Goal: Complete application form

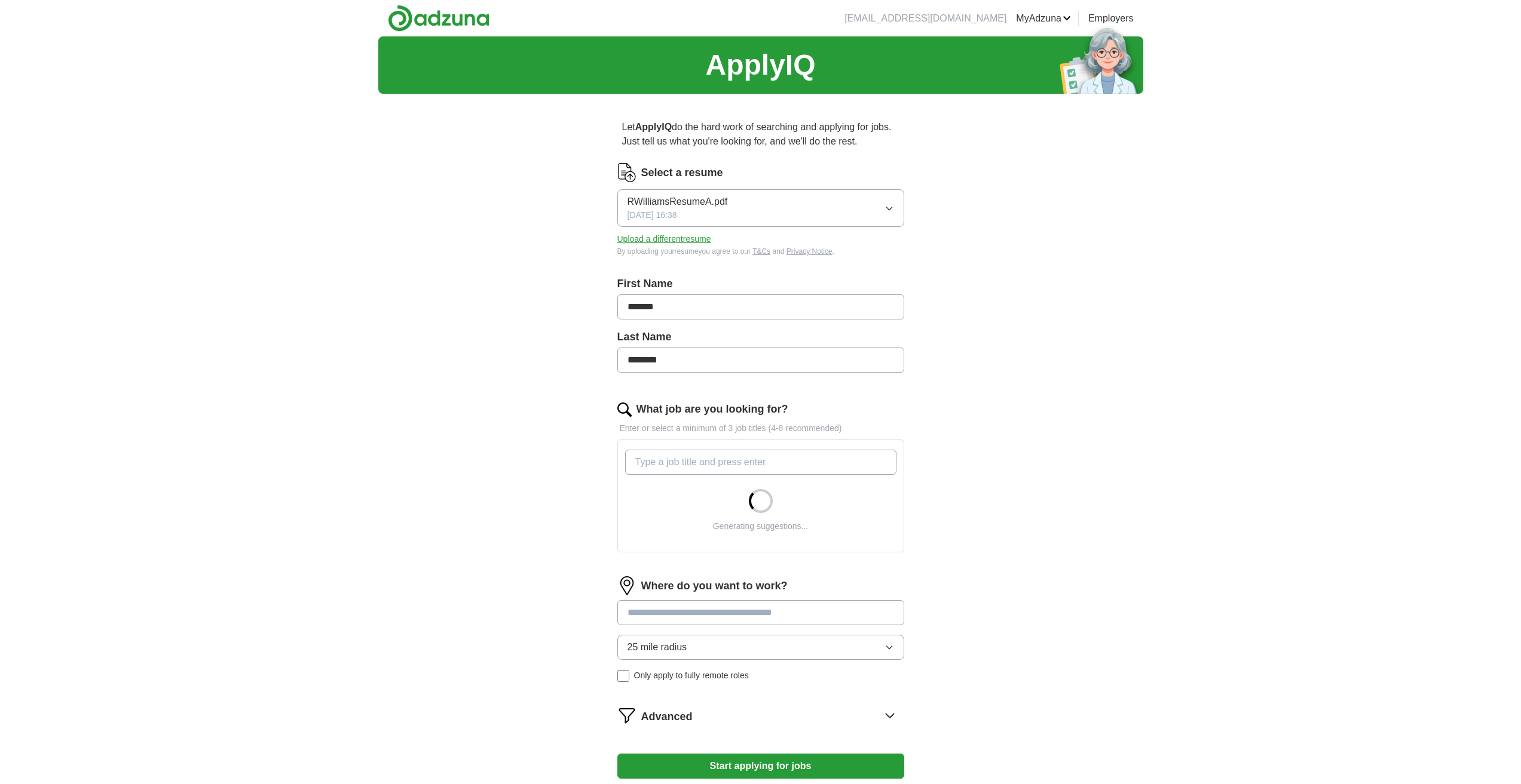
click at [644, 243] on button "Upload a different resume" at bounding box center [663, 239] width 94 height 13
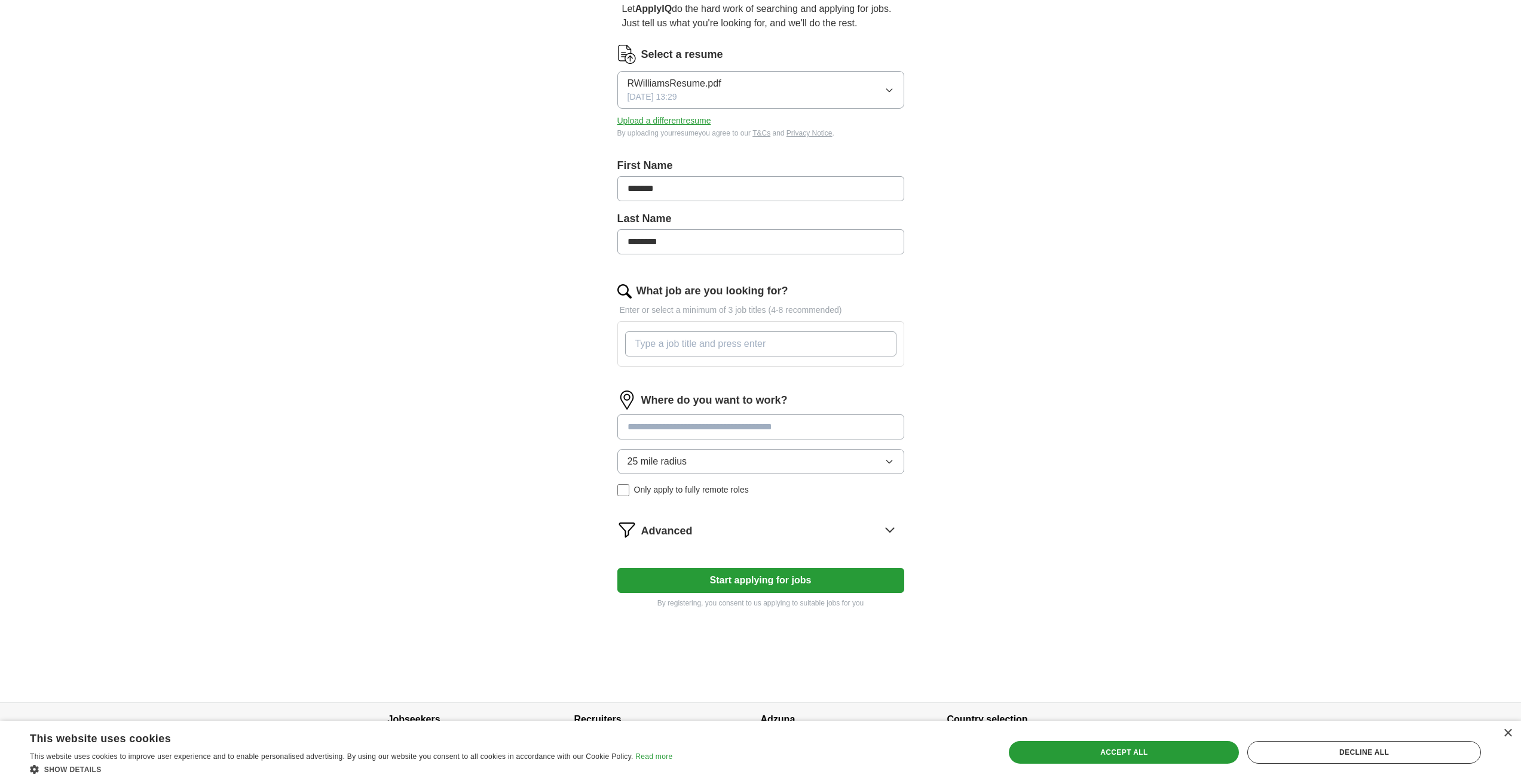
scroll to position [120, 0]
click at [726, 463] on button "25 mile radius" at bounding box center [760, 461] width 286 height 25
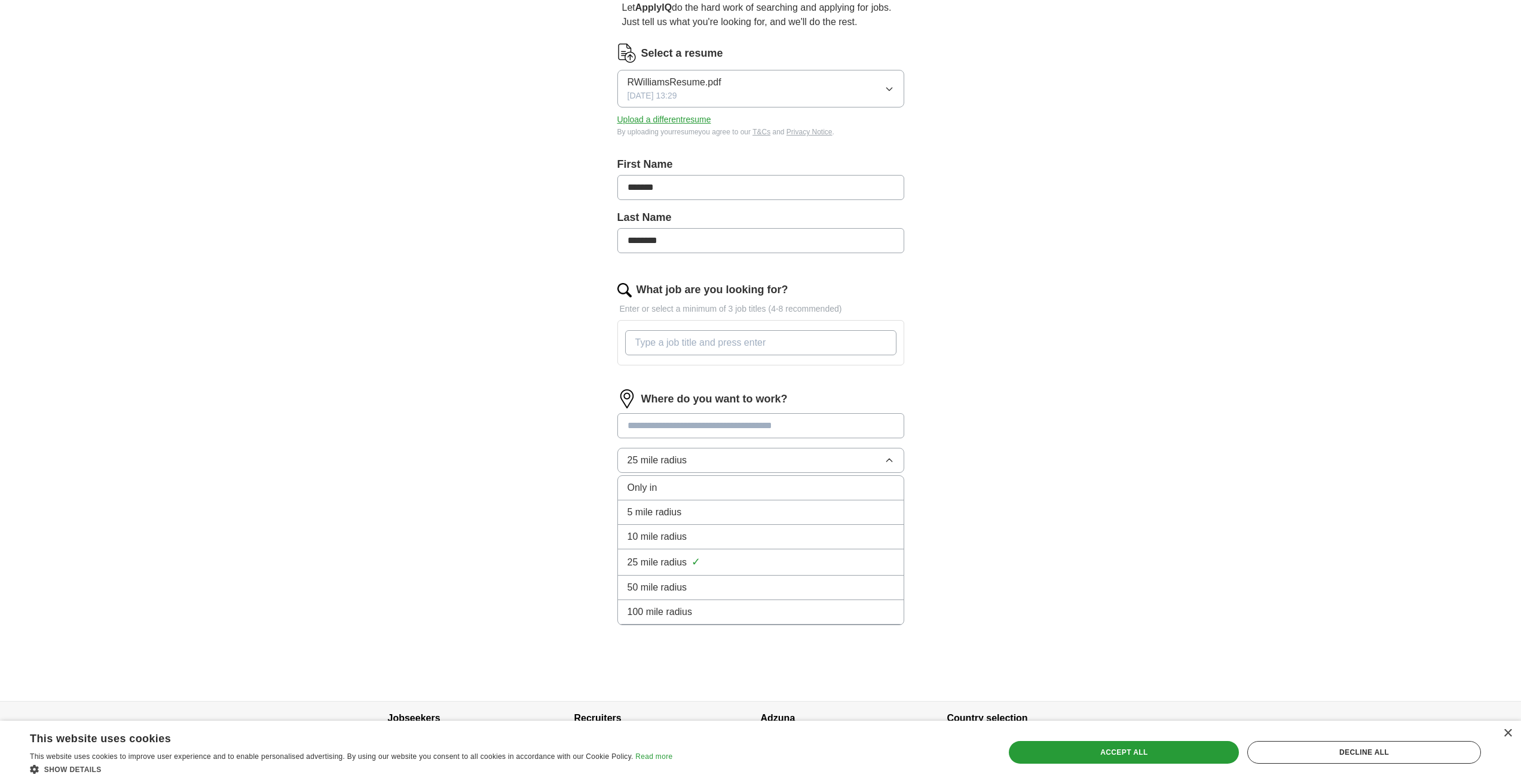
click at [764, 418] on input at bounding box center [760, 425] width 286 height 25
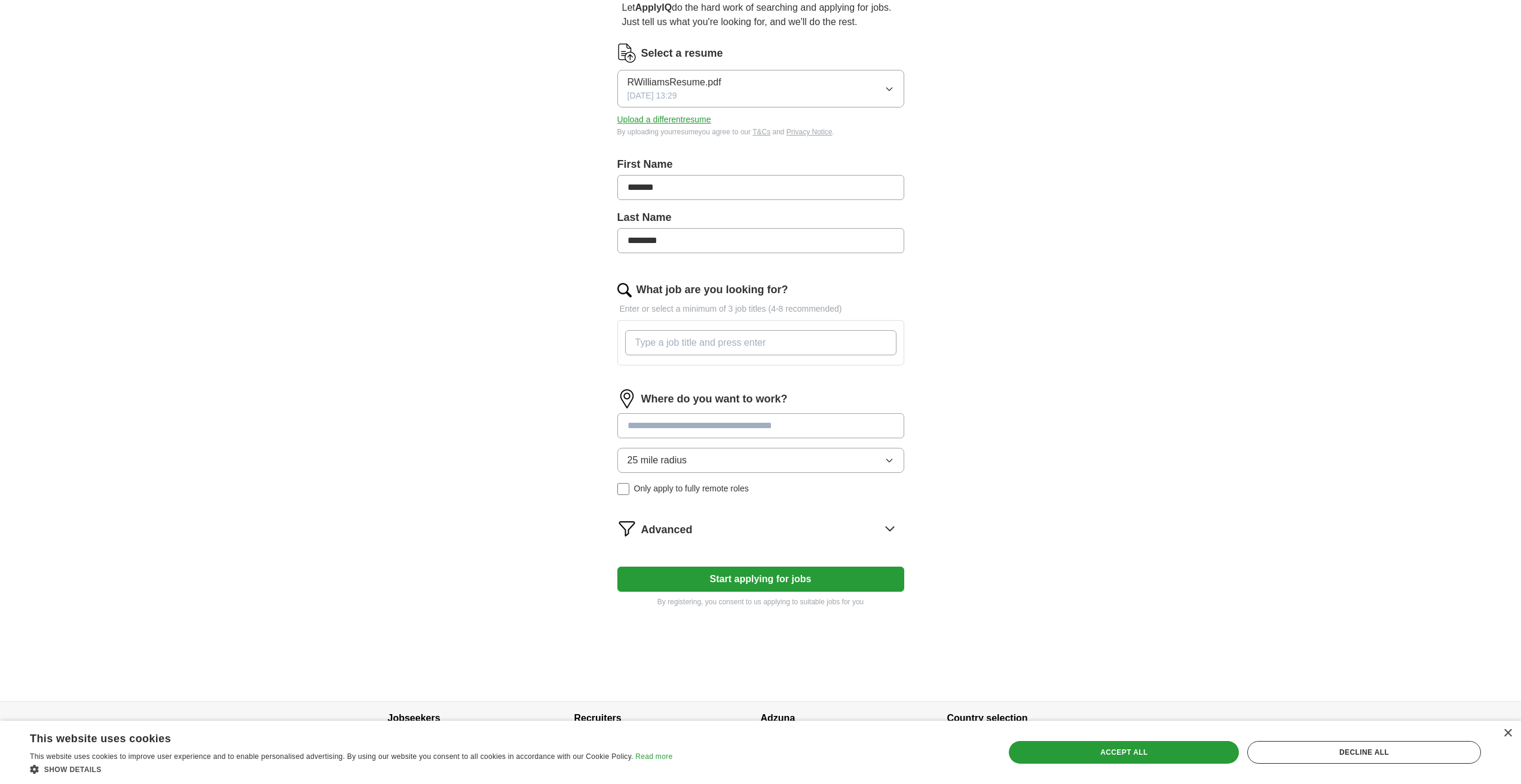
click at [699, 492] on div "25 mile radius Only apply to fully remote roles" at bounding box center [760, 472] width 286 height 47
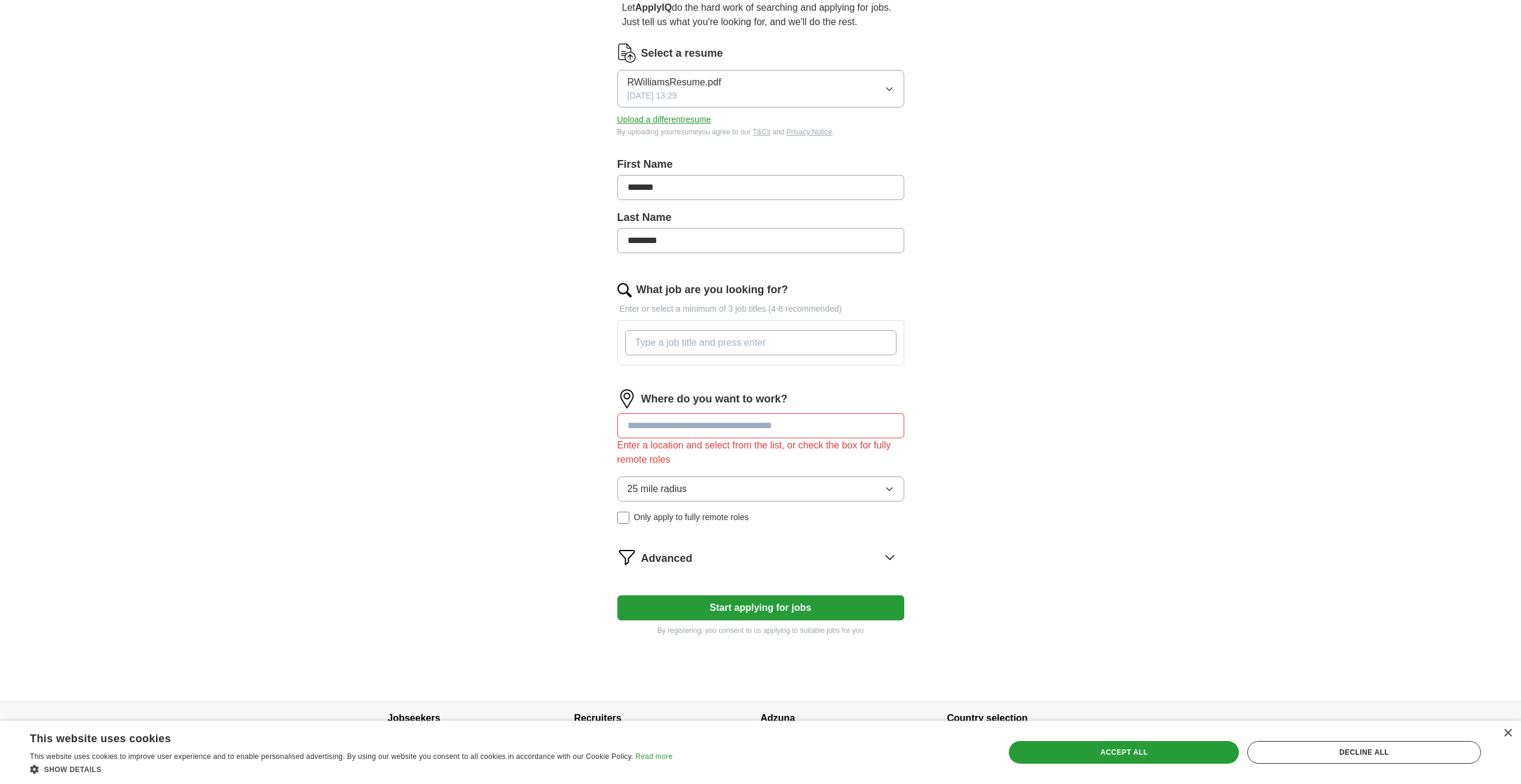
click at [664, 512] on span "Only apply to fully remote roles" at bounding box center [692, 517] width 115 height 13
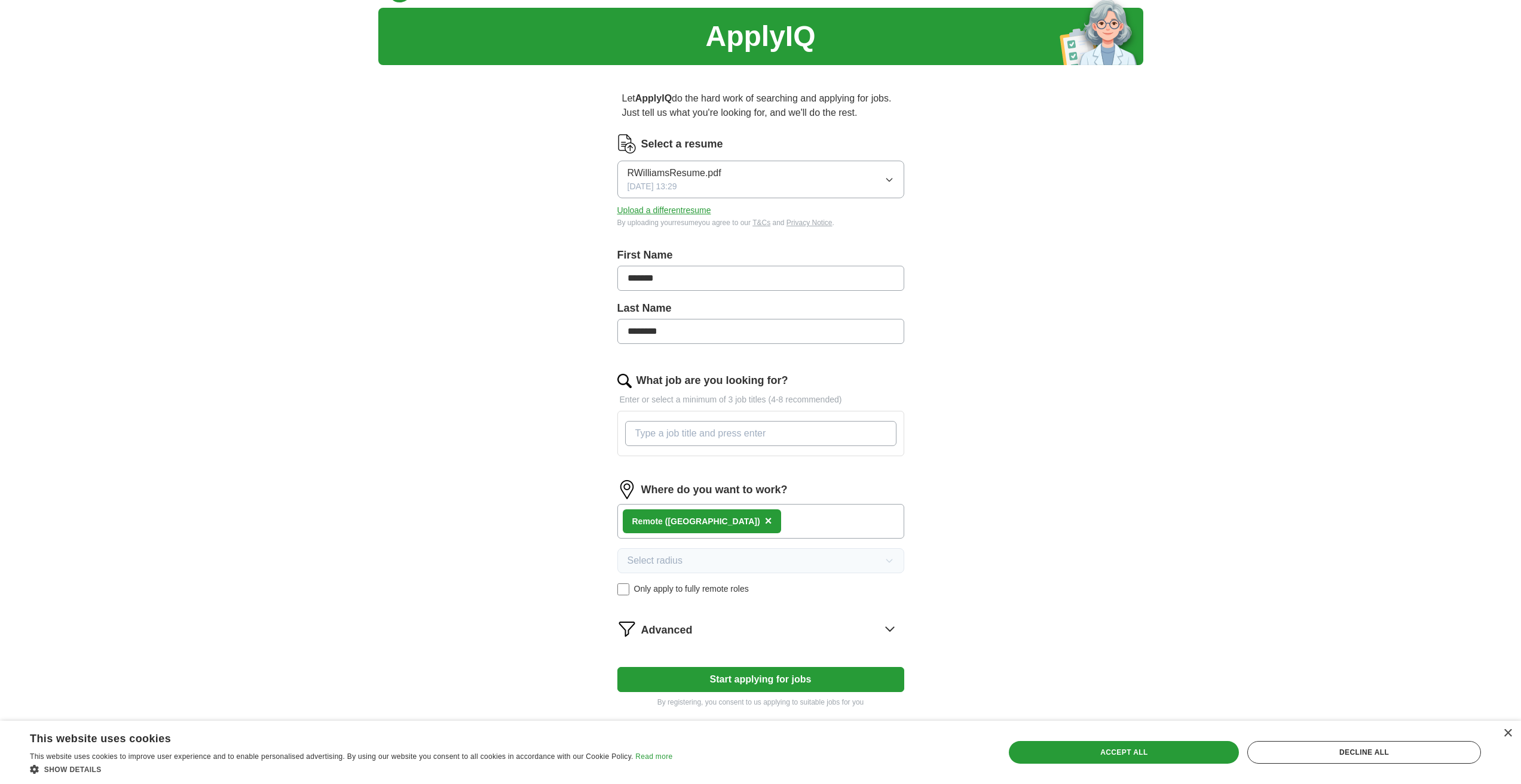
scroll to position [0, 0]
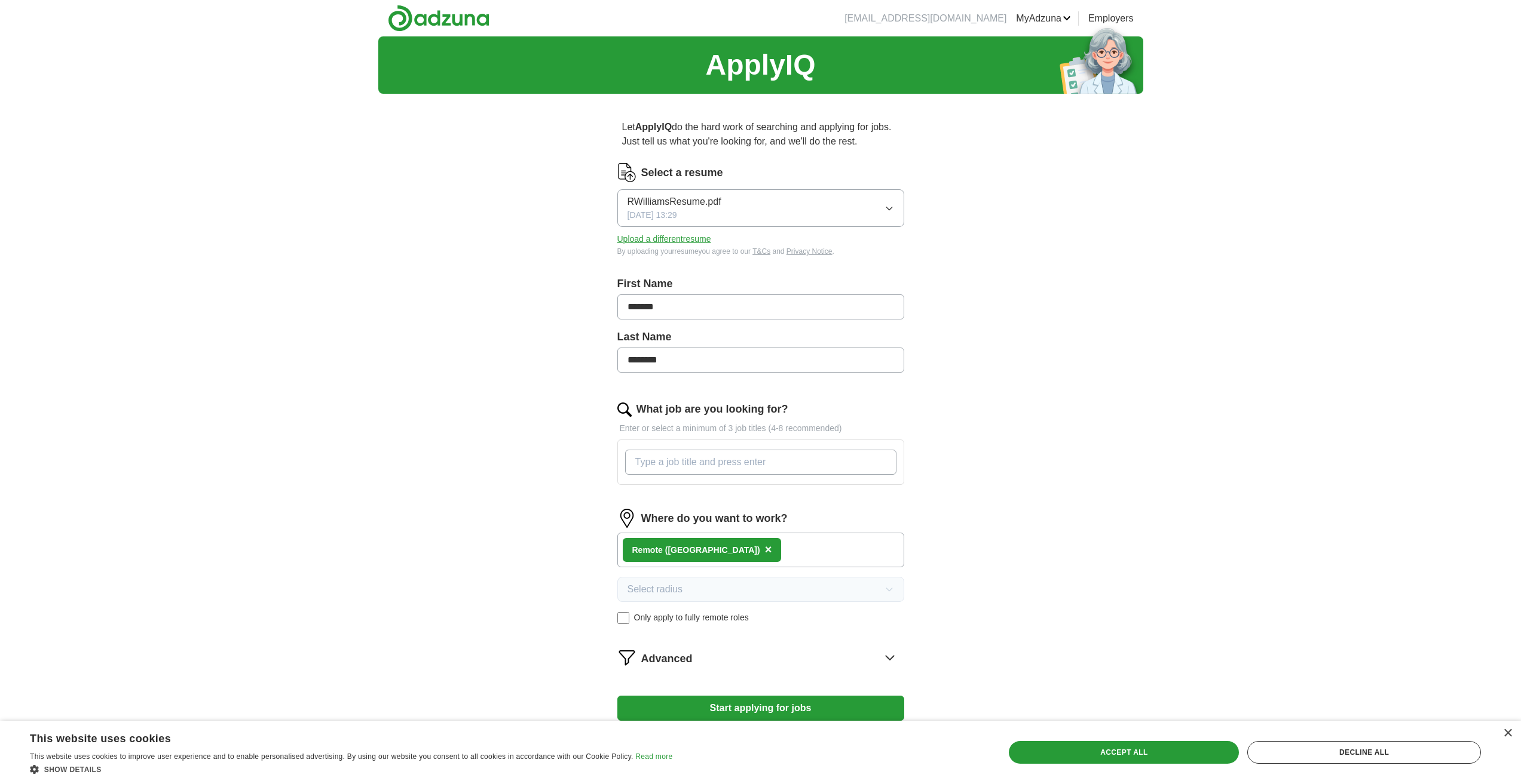
click at [767, 462] on input "What job are you looking for?" at bounding box center [760, 462] width 271 height 25
type input "systems engineer"
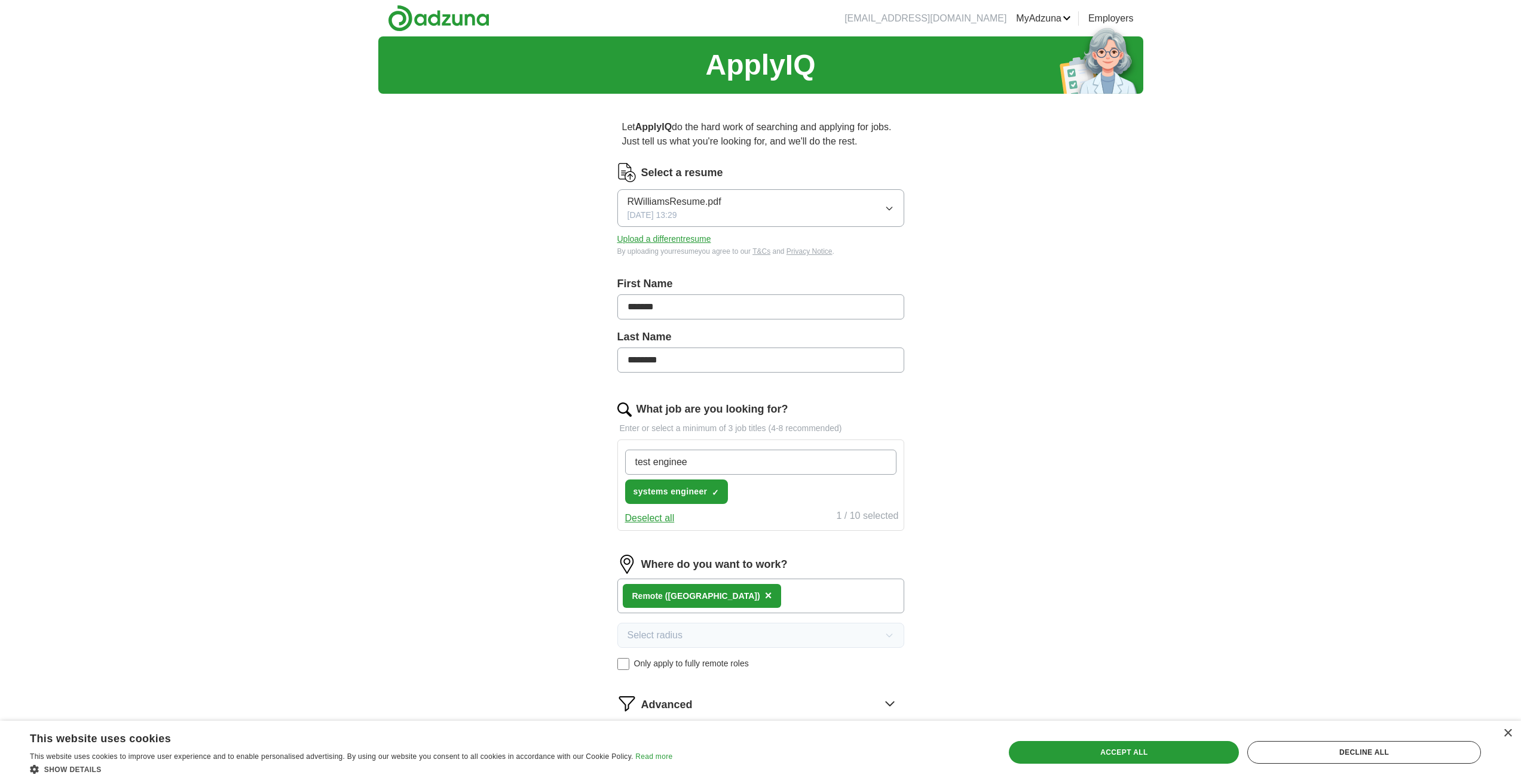
type input "test engineer"
click at [1033, 415] on div "ApplyIQ Let ApplyIQ do the hard work of searching and applying for jobs. Just t…" at bounding box center [761, 428] width 765 height 784
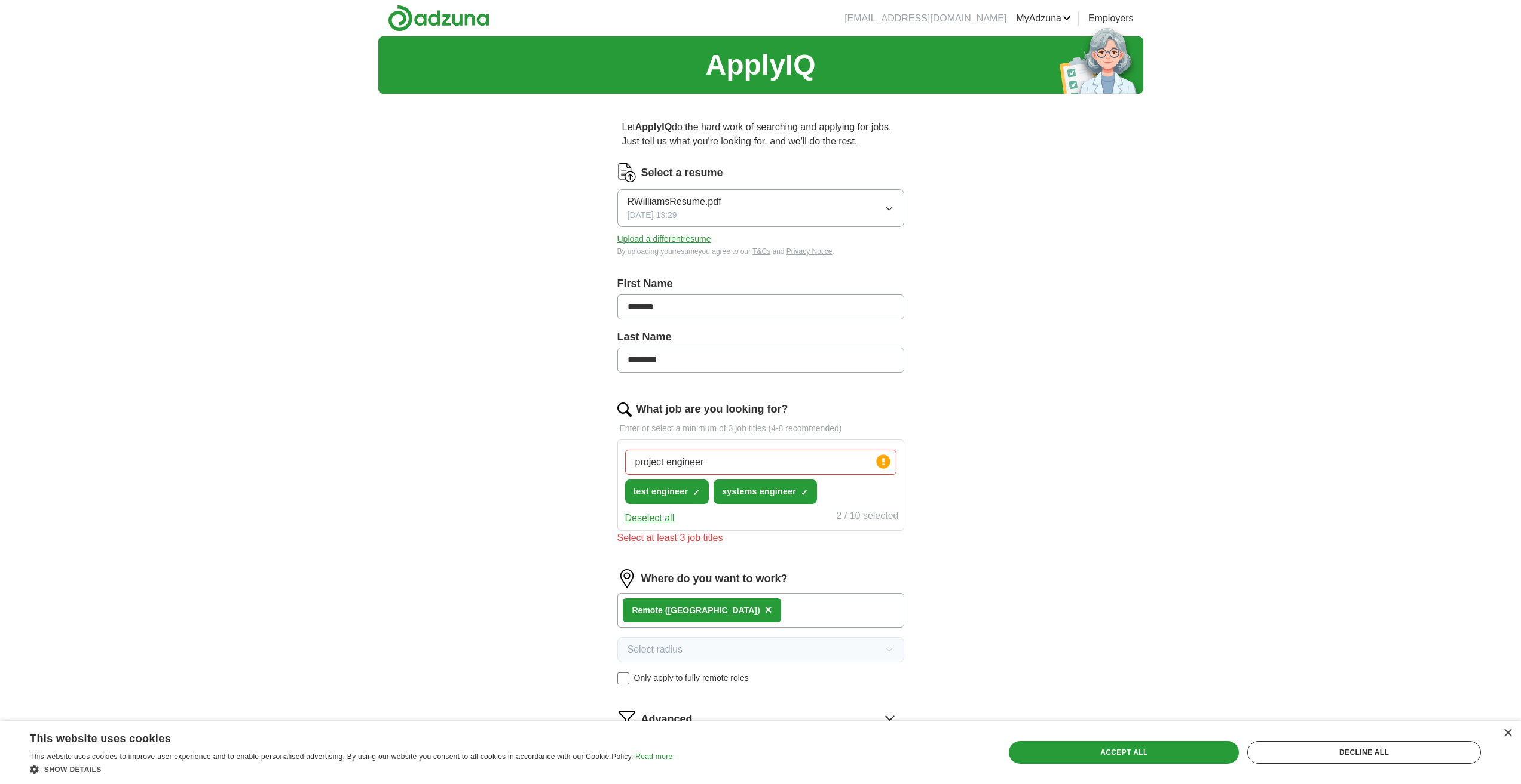
click at [722, 459] on input "project engineer" at bounding box center [760, 462] width 271 height 25
type input "project engineer\"
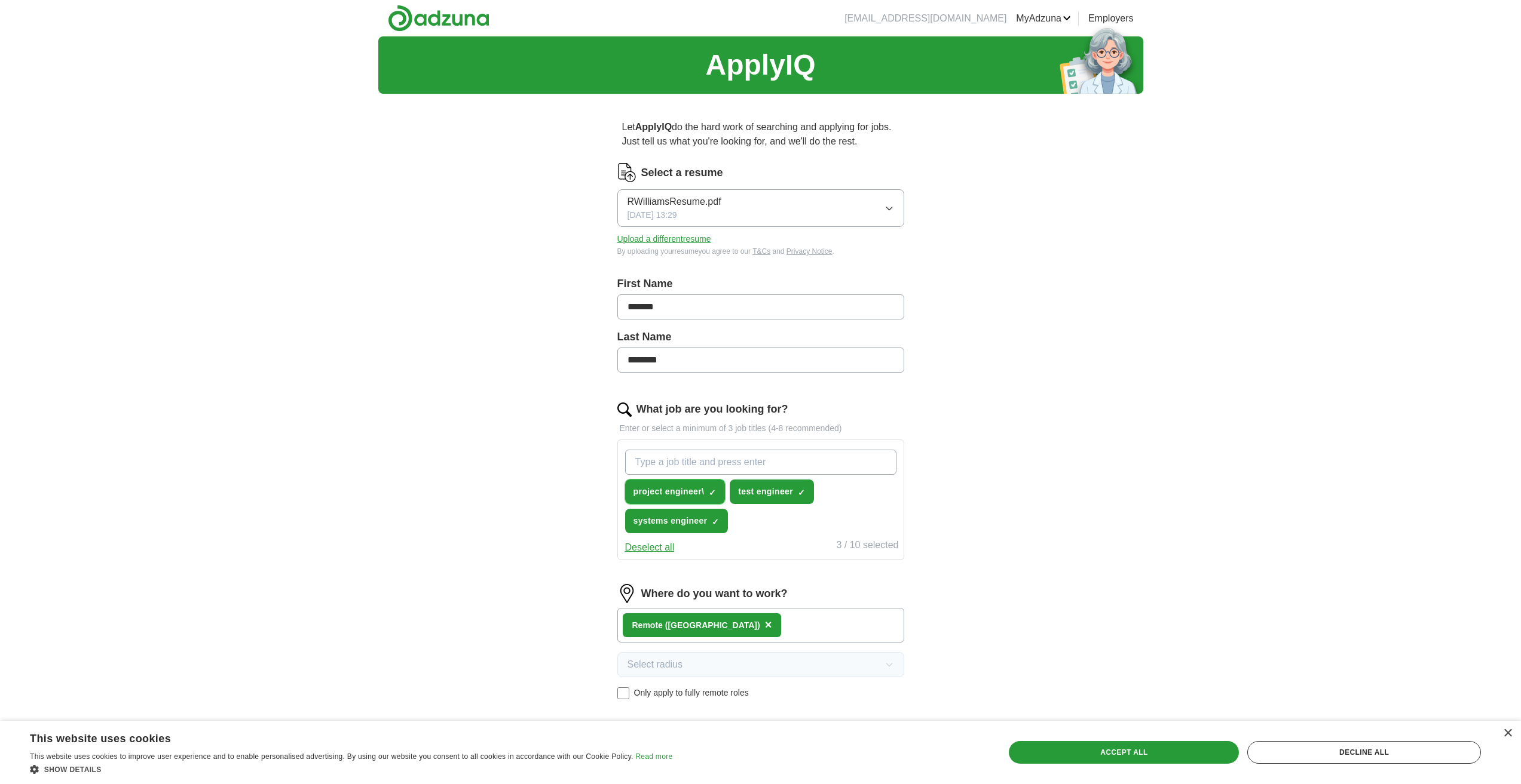
click at [683, 489] on span "project engineer\" at bounding box center [669, 491] width 71 height 13
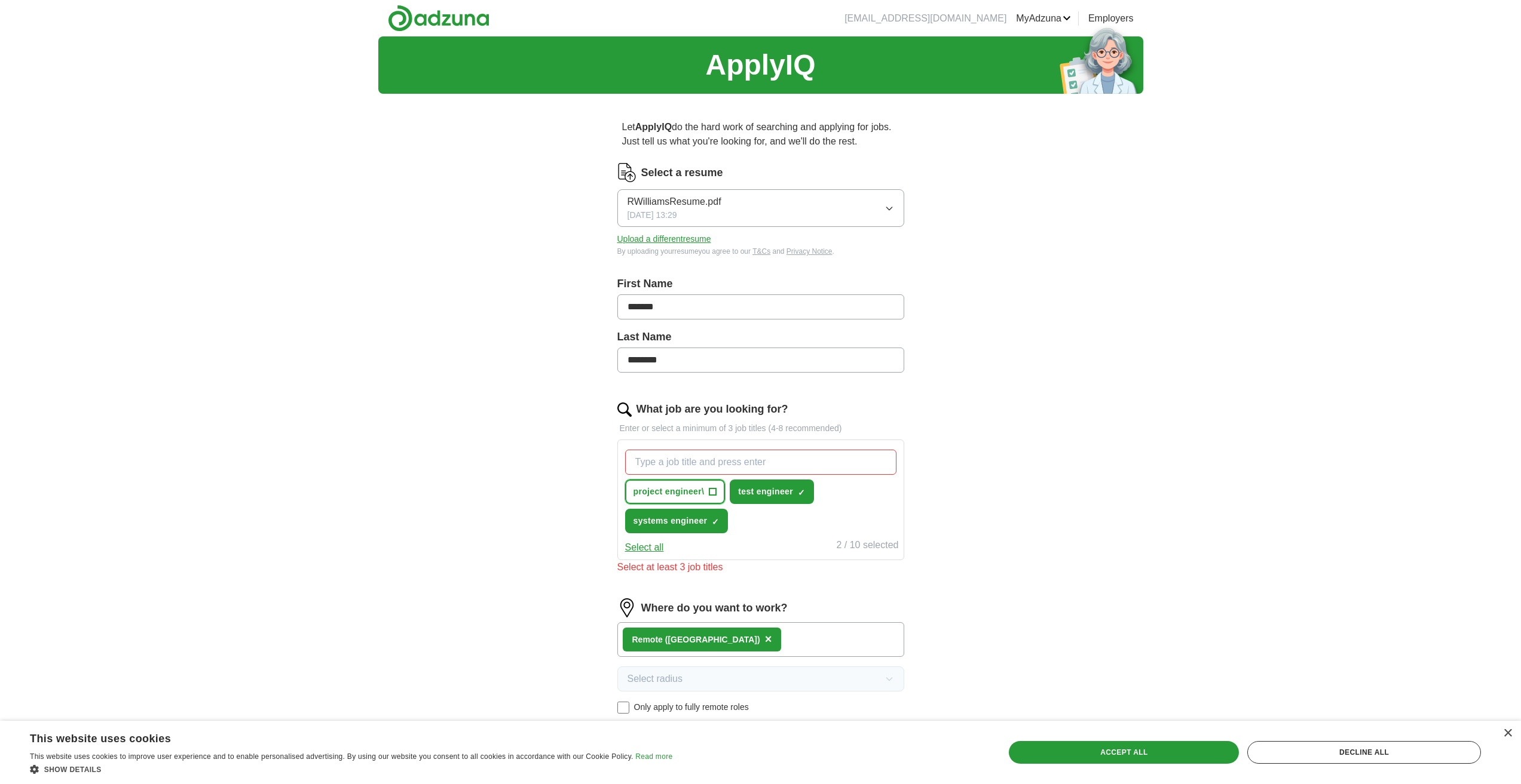
click at [701, 490] on span "project engineer\" at bounding box center [669, 491] width 71 height 13
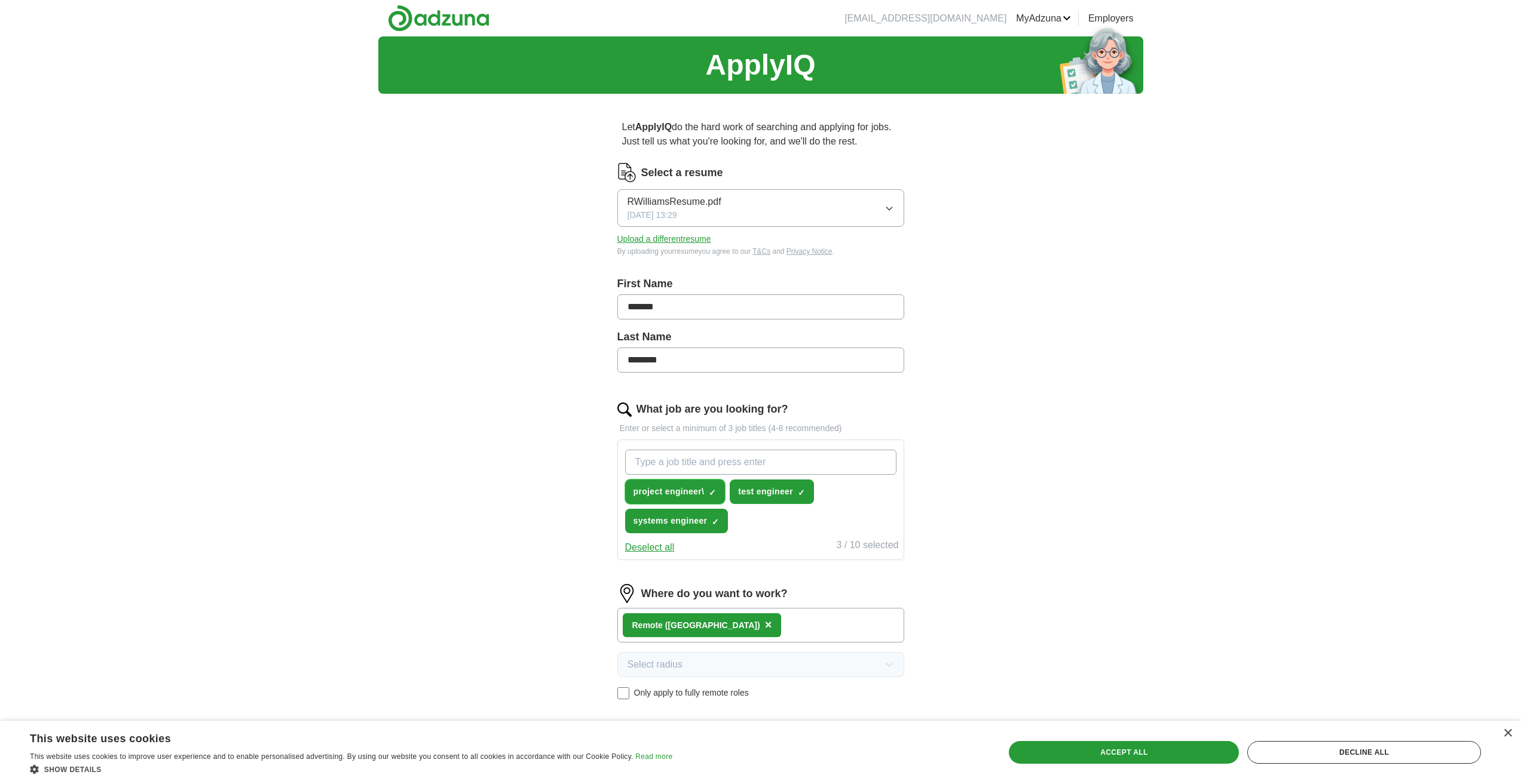
click at [701, 490] on span "project engineer\" at bounding box center [669, 491] width 71 height 13
click at [708, 488] on button "project engineer\ ✓ ×" at bounding box center [675, 491] width 101 height 24
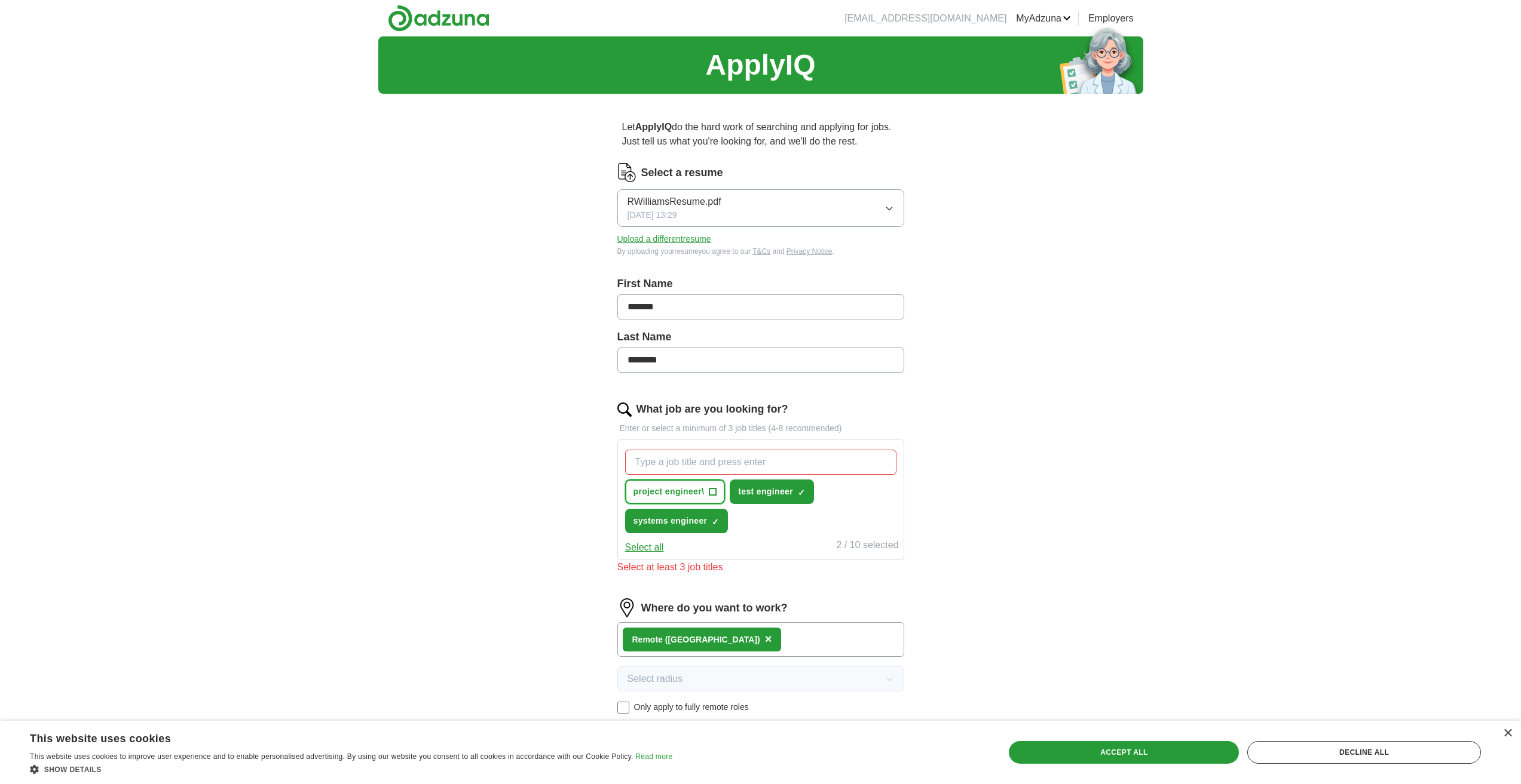
click at [712, 490] on span "+" at bounding box center [712, 492] width 7 height 9
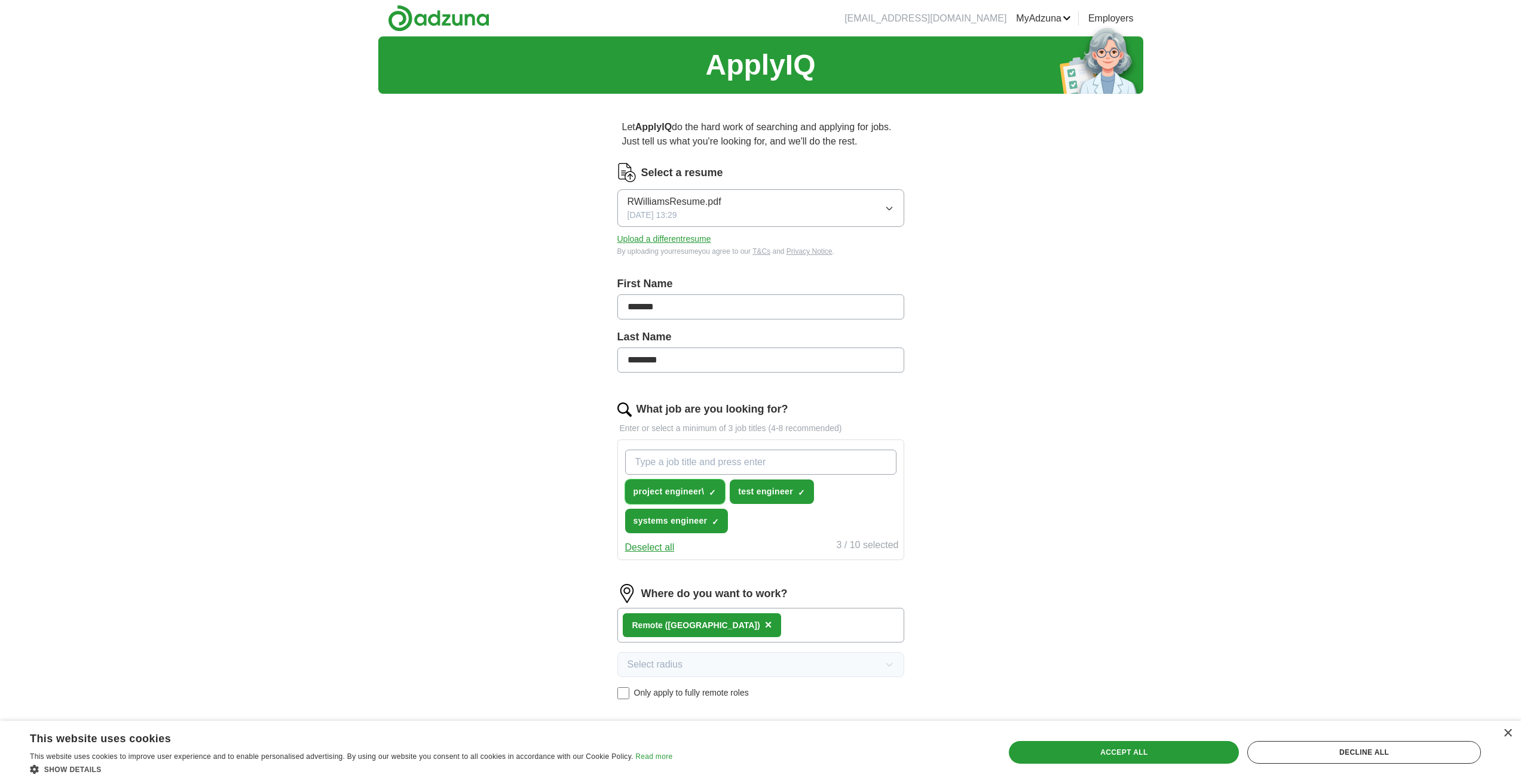
click at [0, 0] on span "×" at bounding box center [0, 0] width 0 height 0
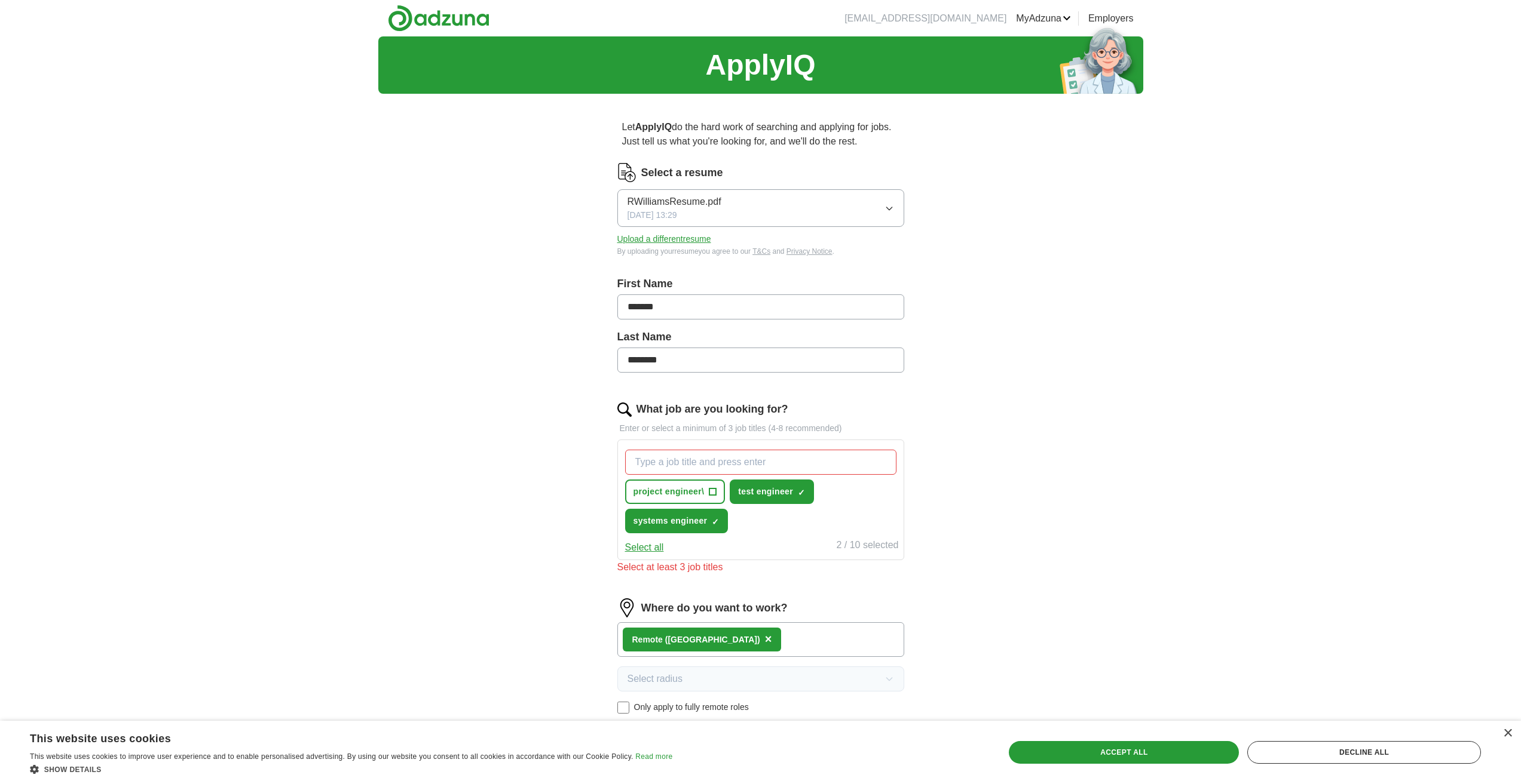
click at [707, 462] on input "What job are you looking for?" at bounding box center [760, 462] width 271 height 25
drag, startPoint x: 681, startPoint y: 491, endPoint x: 969, endPoint y: 495, distance: 288.0
click at [1028, 477] on div "ApplyIQ Let ApplyIQ do the hard work of searching and applying for jobs. Just t…" at bounding box center [761, 439] width 765 height 806
click at [638, 498] on button "project engineer\ +" at bounding box center [675, 491] width 101 height 24
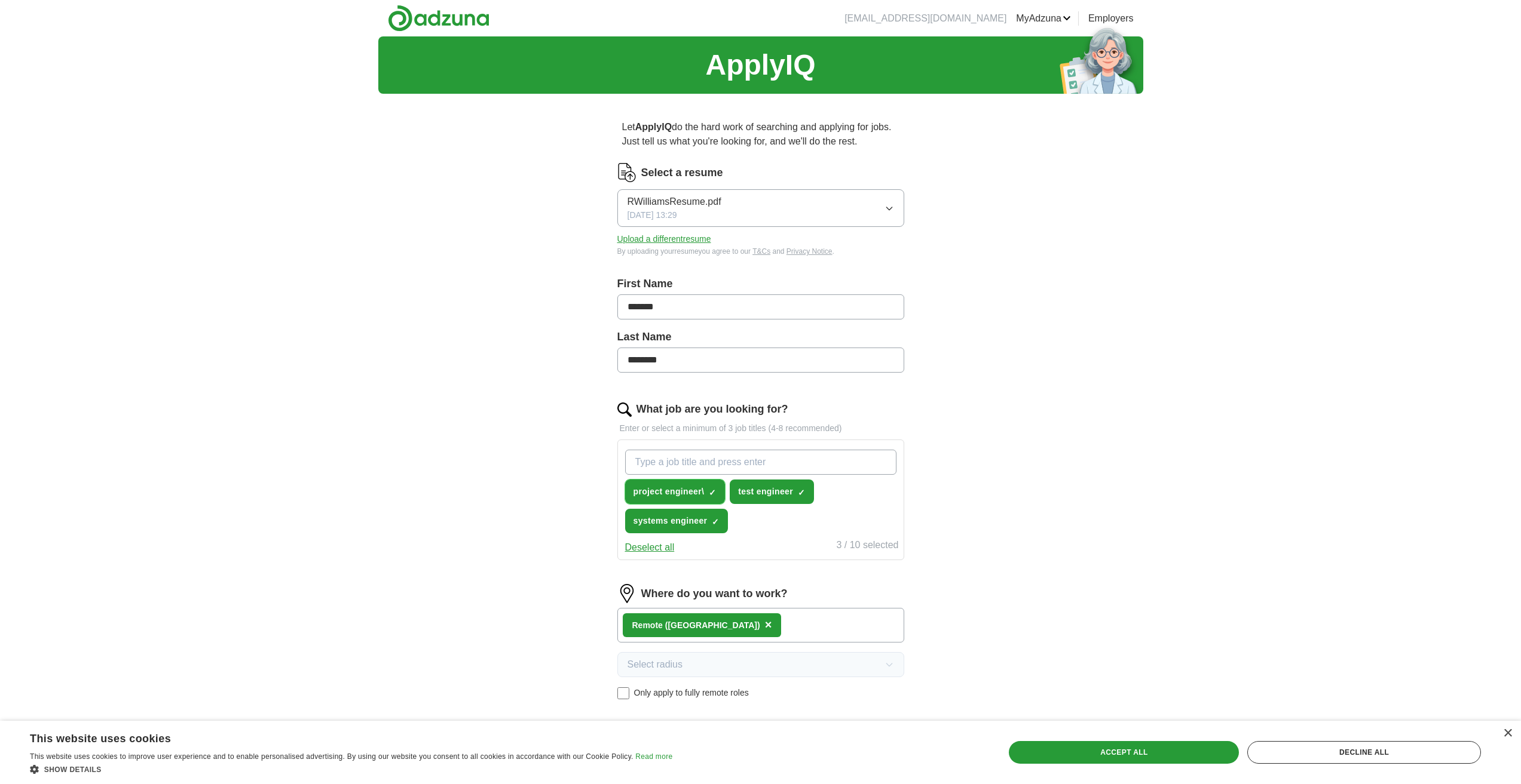
click at [663, 491] on span "project engineer\" at bounding box center [669, 491] width 71 height 13
click at [737, 451] on input "What job are you looking for?" at bounding box center [760, 462] width 271 height 25
type input "project engineer"
type input "project manager"
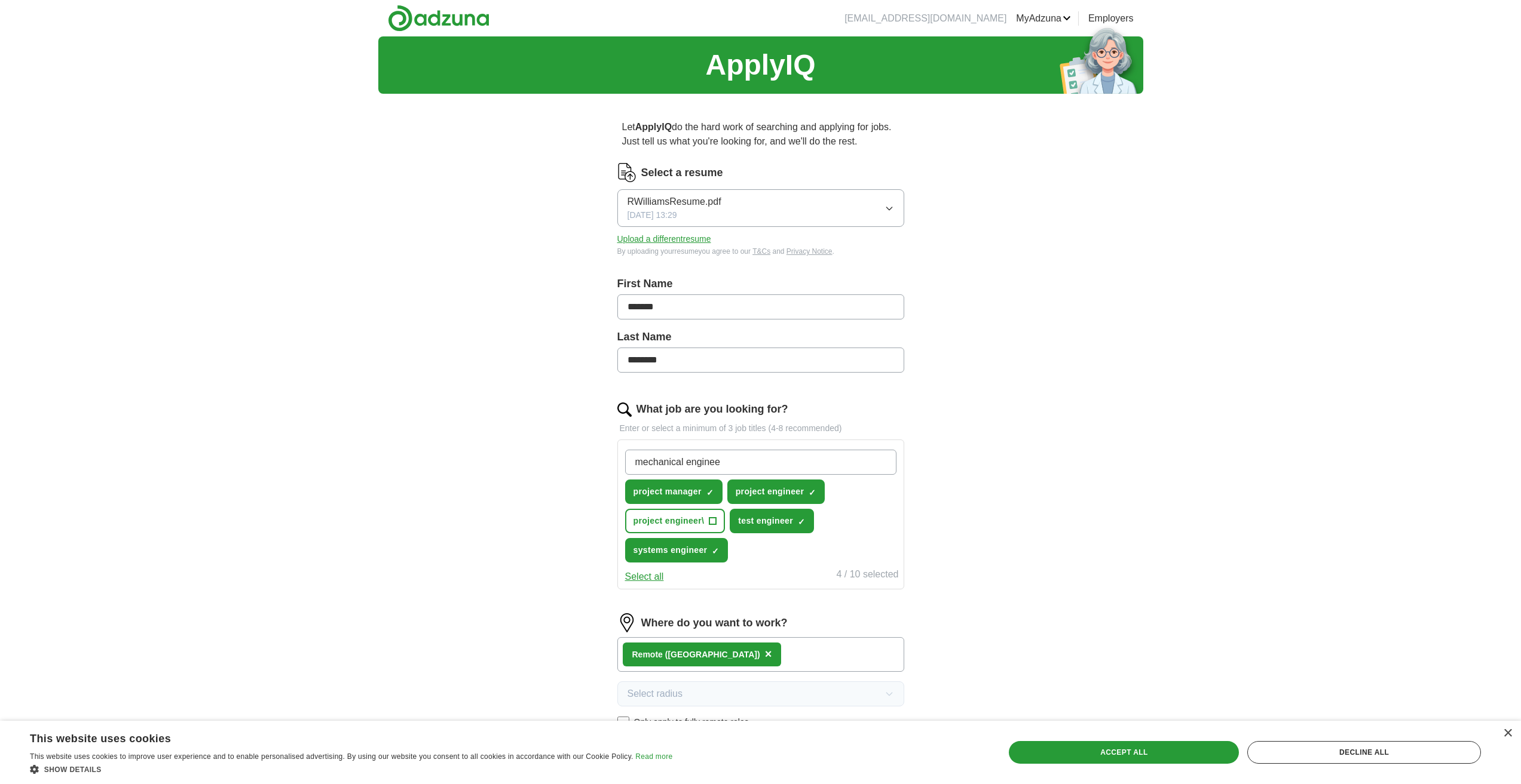
type input "mechanical engineer"
type input "aerospace engineer"
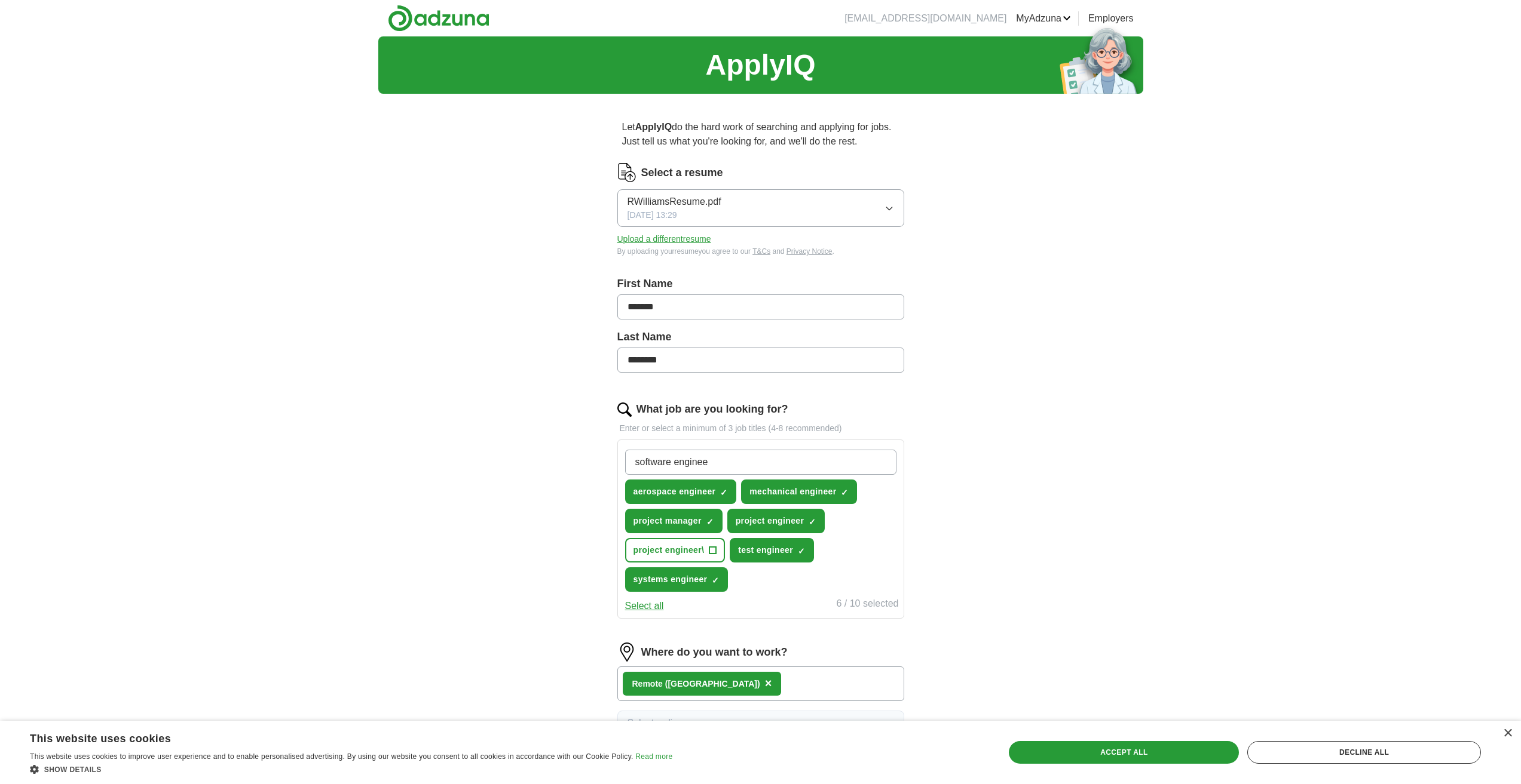
type input "software engineer"
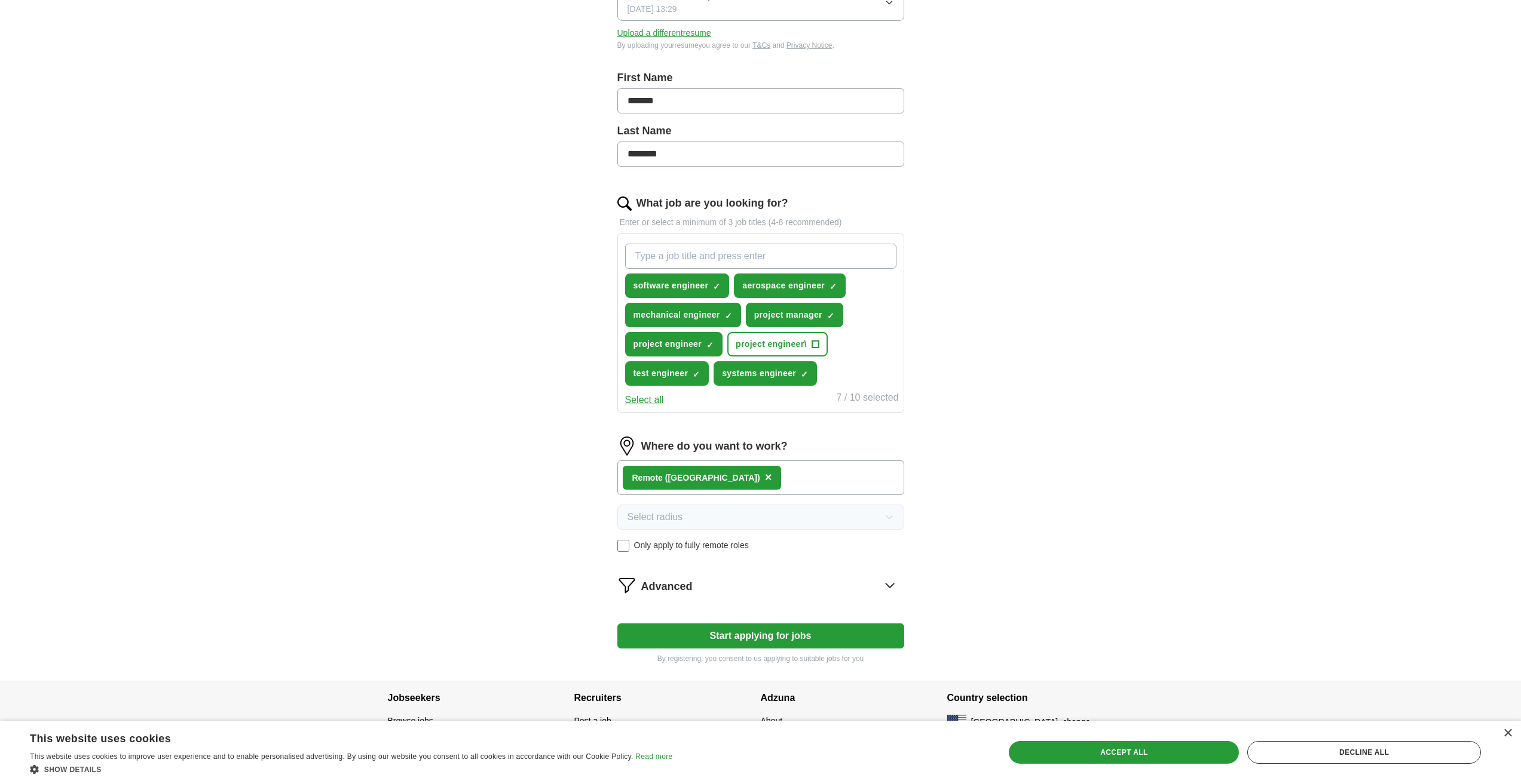
scroll to position [223, 0]
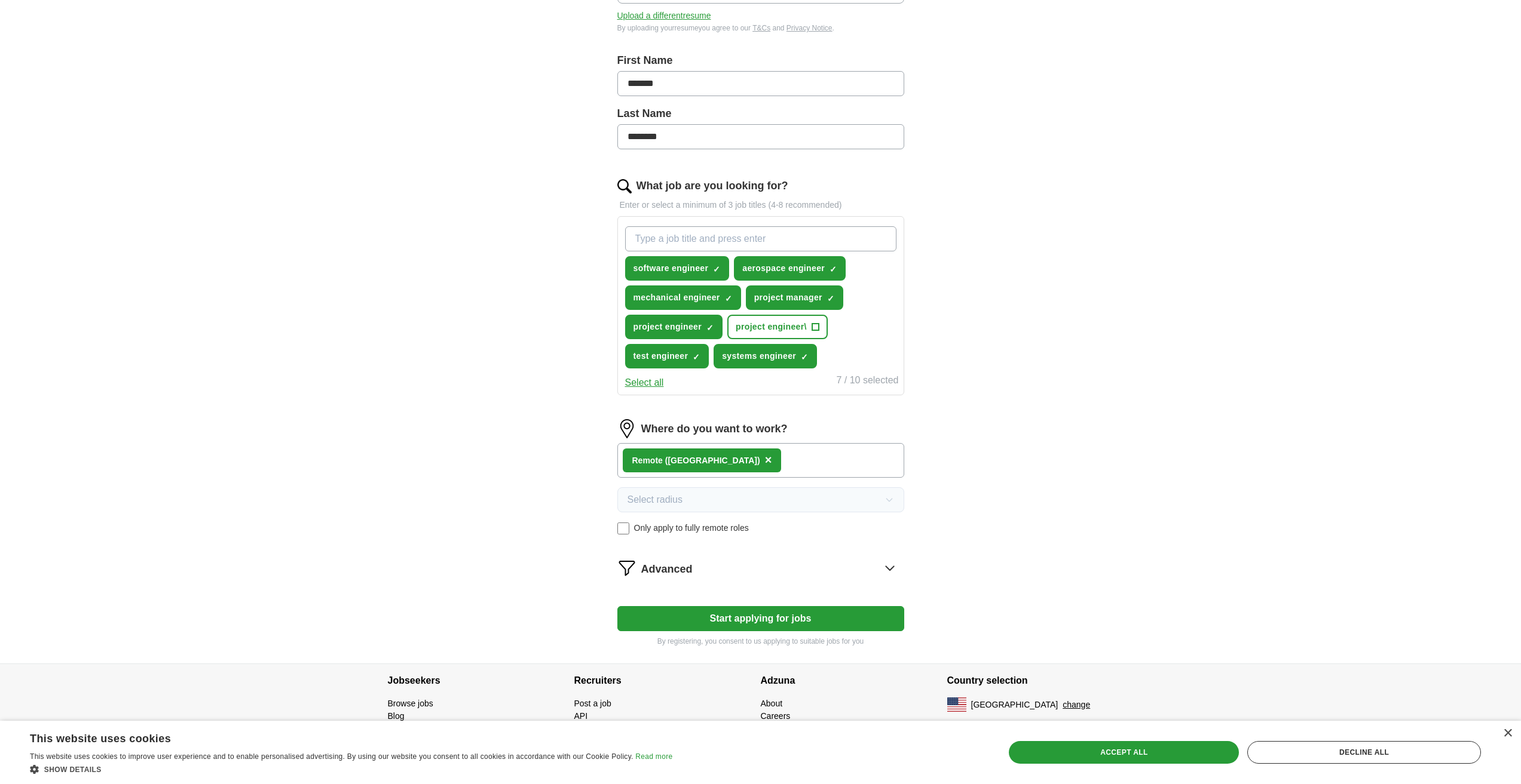
click at [786, 617] on button "Start applying for jobs" at bounding box center [760, 619] width 286 height 25
select select "**"
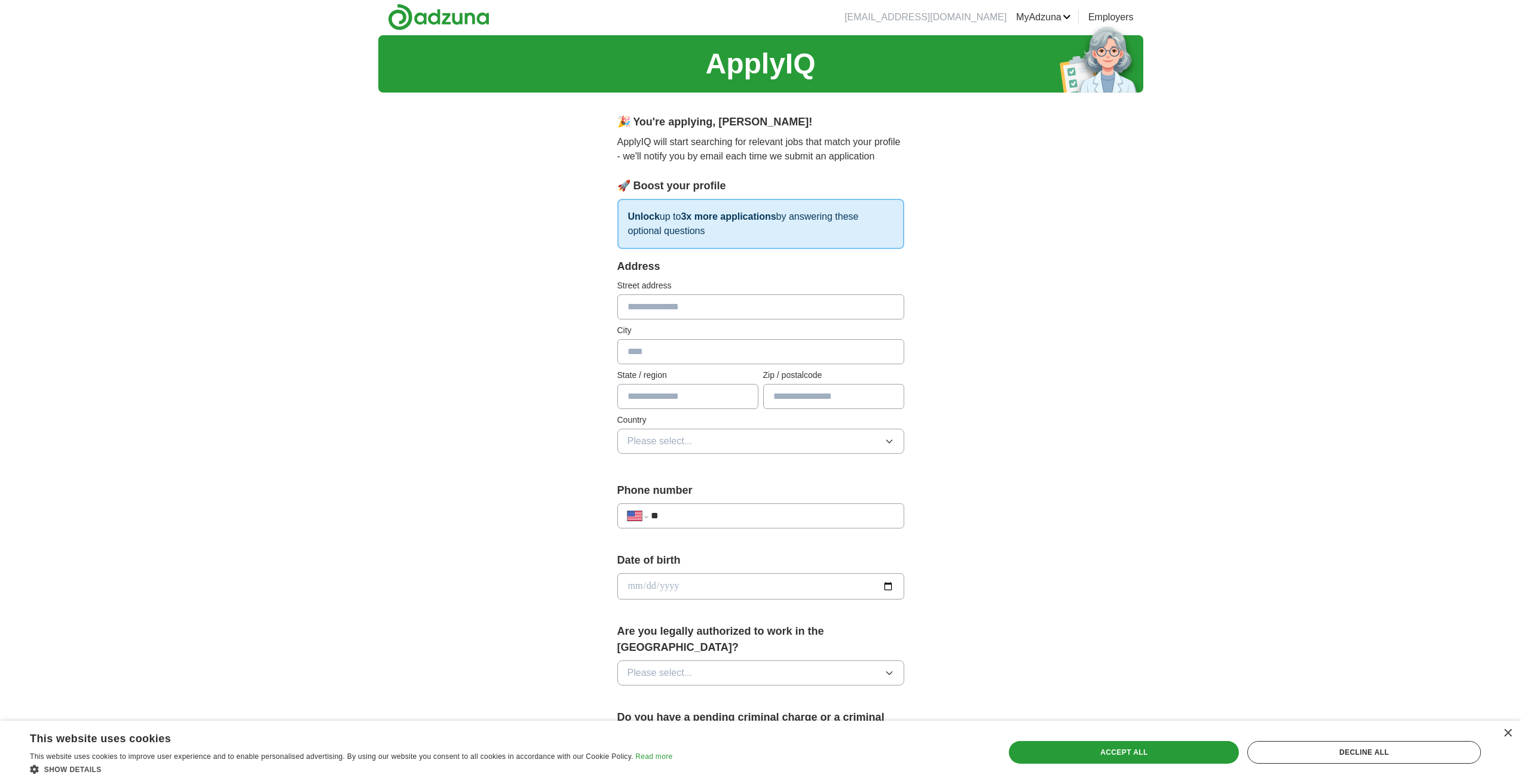
scroll to position [0, 0]
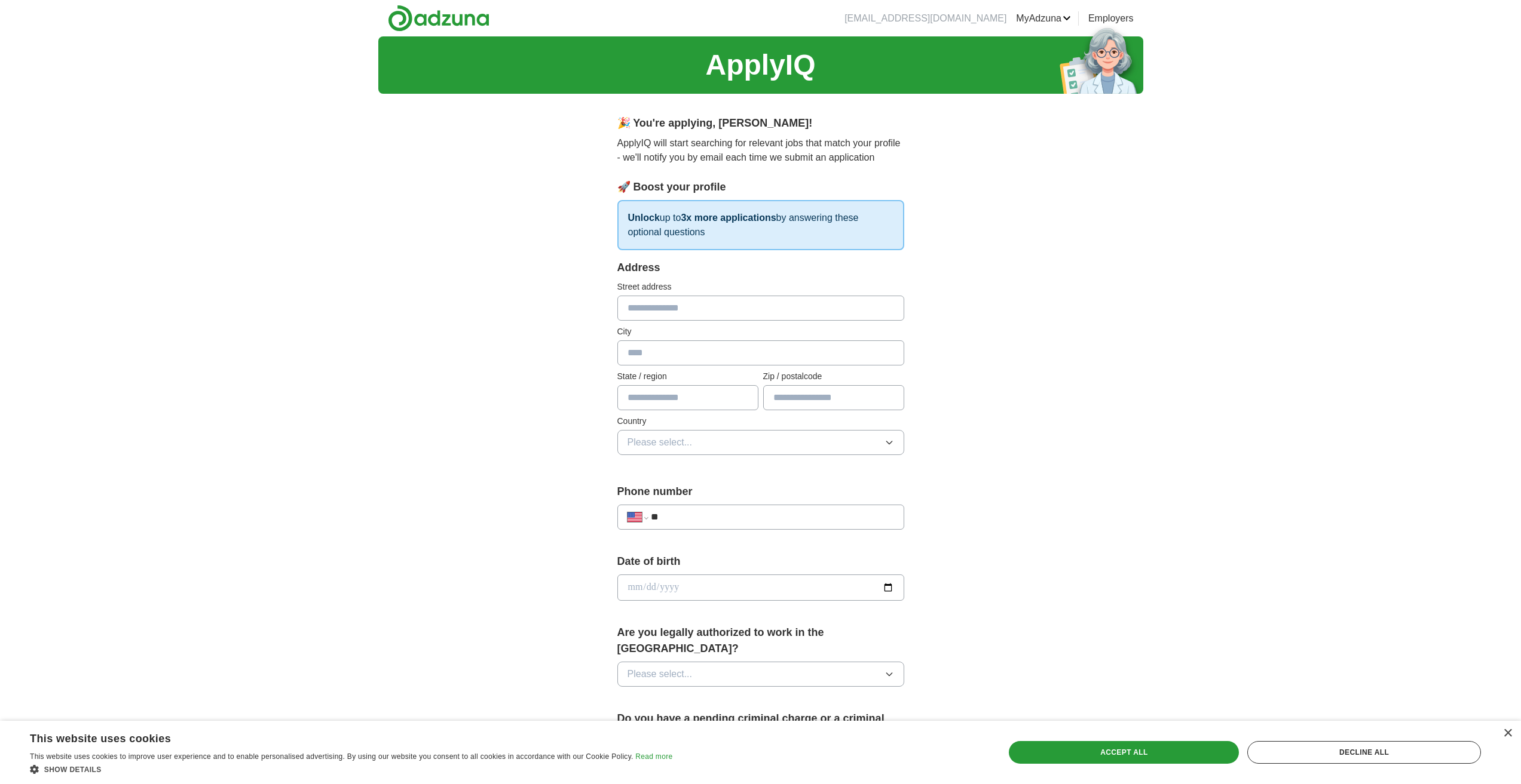
click at [704, 304] on input "text" at bounding box center [760, 308] width 286 height 25
type input "**********"
type input "******"
type input "**"
type input "*****"
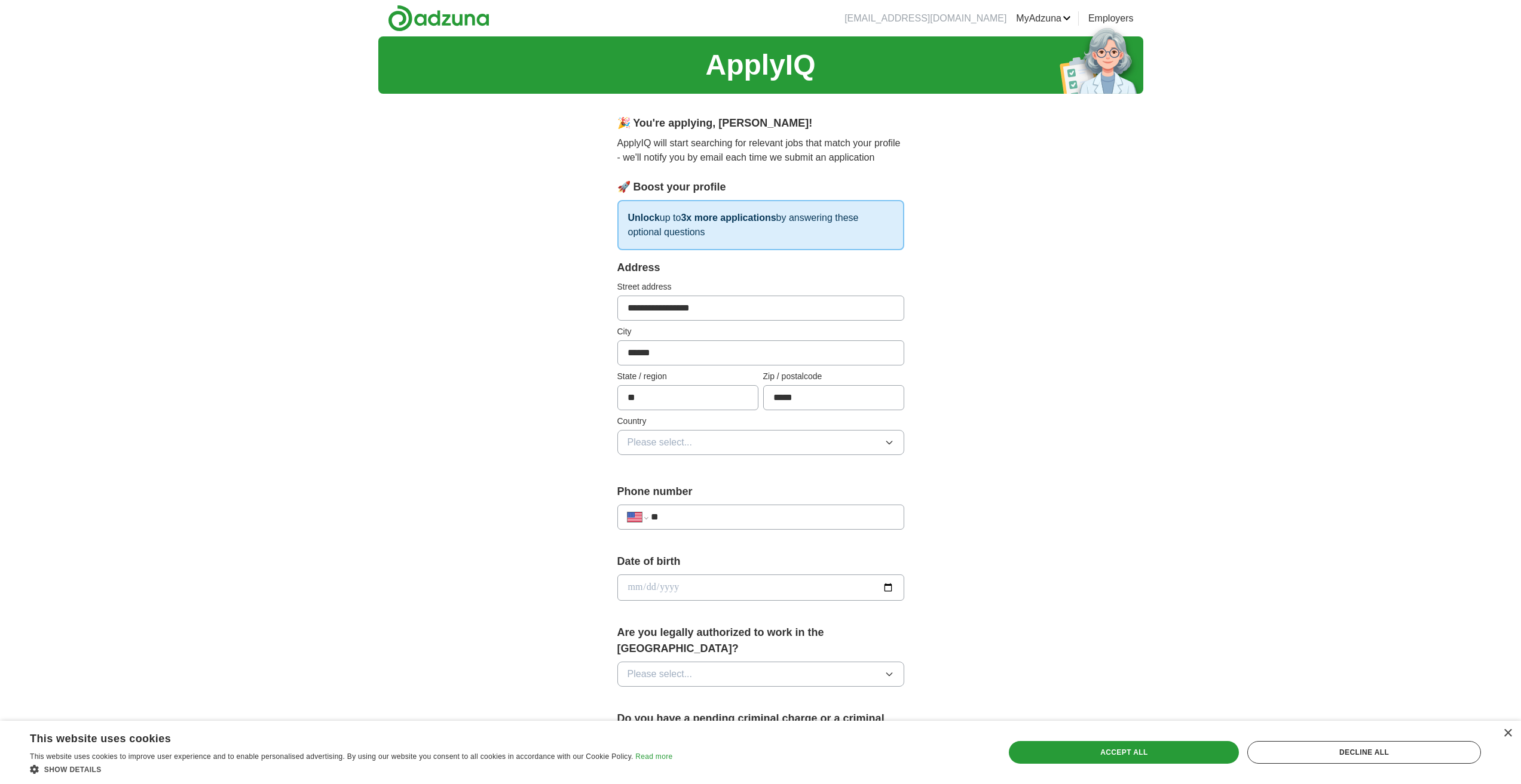
click at [1104, 417] on div "**********" at bounding box center [761, 580] width 765 height 1088
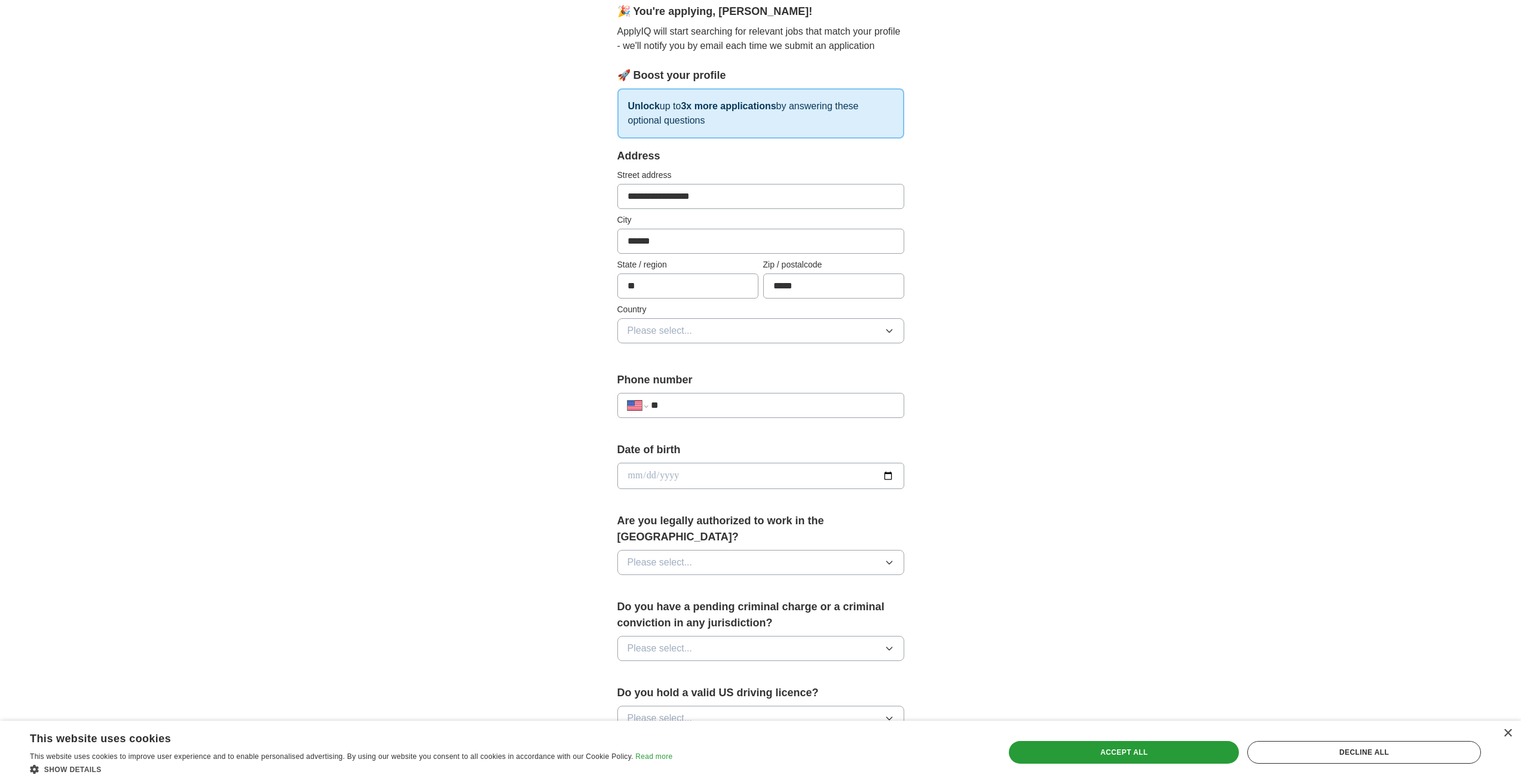
scroll to position [120, 0]
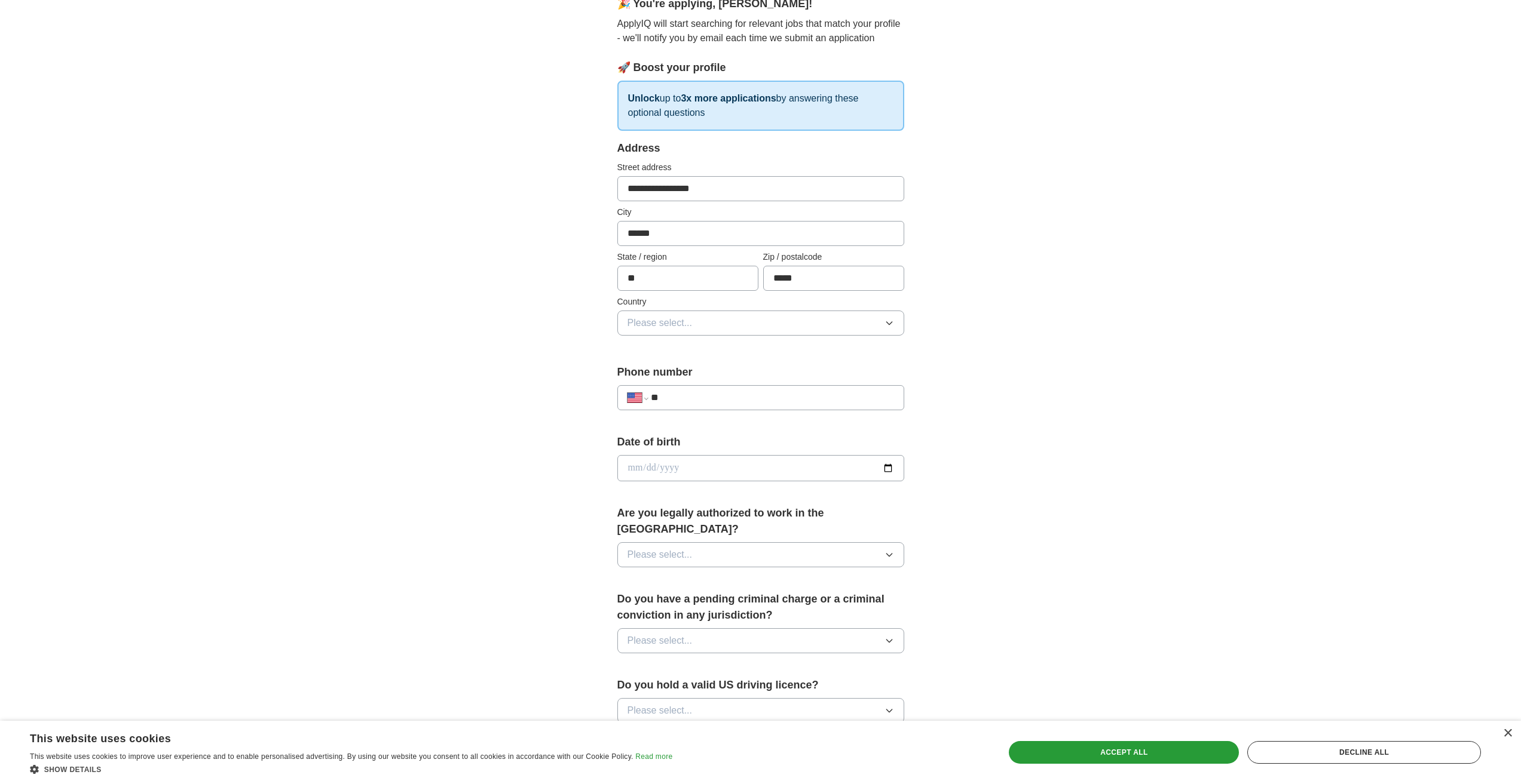
click at [736, 395] on input "**" at bounding box center [772, 398] width 242 height 14
type input "**********"
click at [883, 469] on input "date" at bounding box center [760, 468] width 286 height 26
click at [644, 473] on input "date" at bounding box center [760, 468] width 286 height 26
type input "**********"
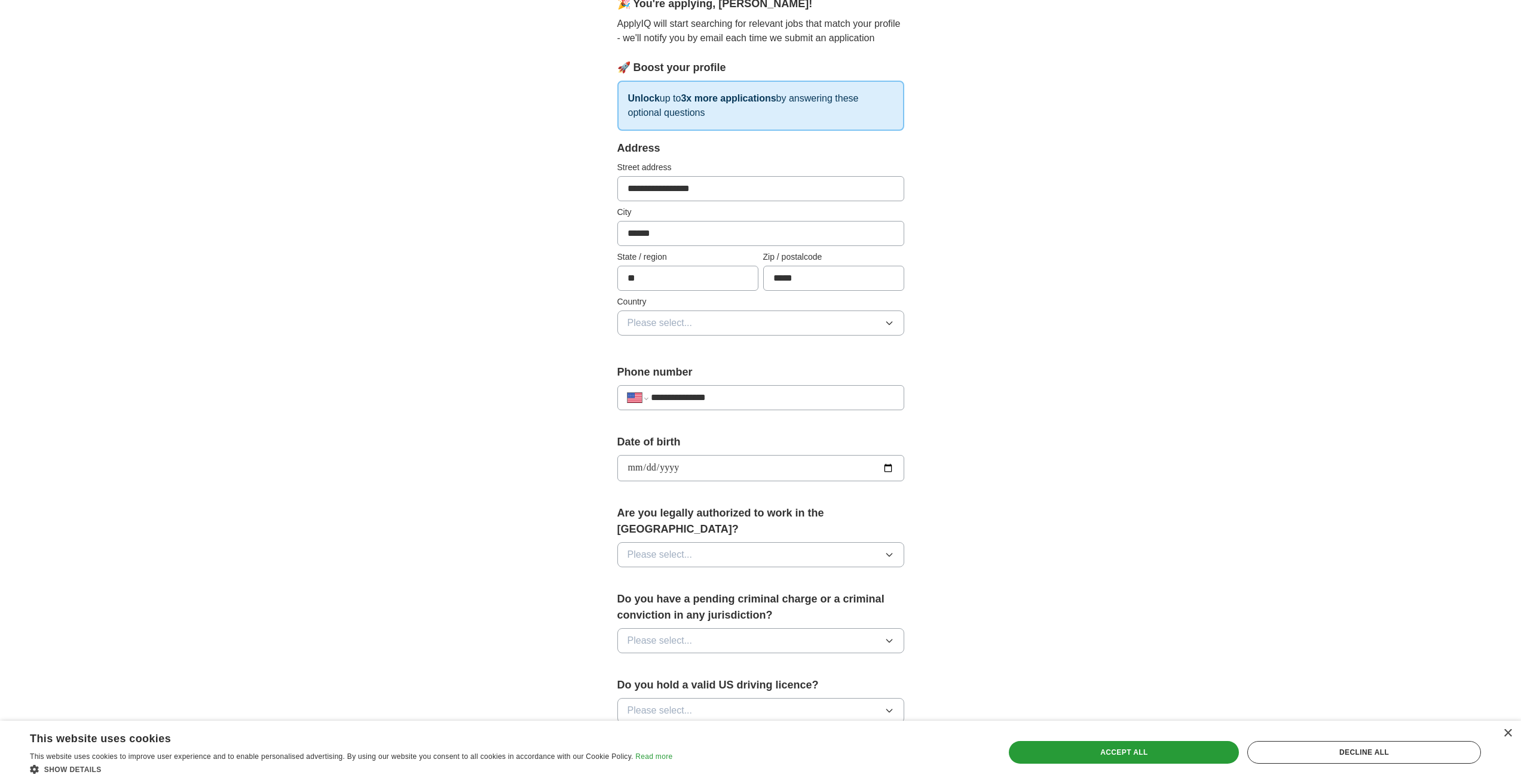
click at [770, 542] on button "Please select..." at bounding box center [760, 554] width 286 height 25
click at [735, 574] on li "Yes" at bounding box center [760, 582] width 286 height 24
click at [733, 633] on button "Please select..." at bounding box center [760, 641] width 286 height 25
click at [710, 686] on div "No" at bounding box center [760, 693] width 267 height 14
click at [1189, 572] on div "**********" at bounding box center [760, 460] width 1521 height 1088
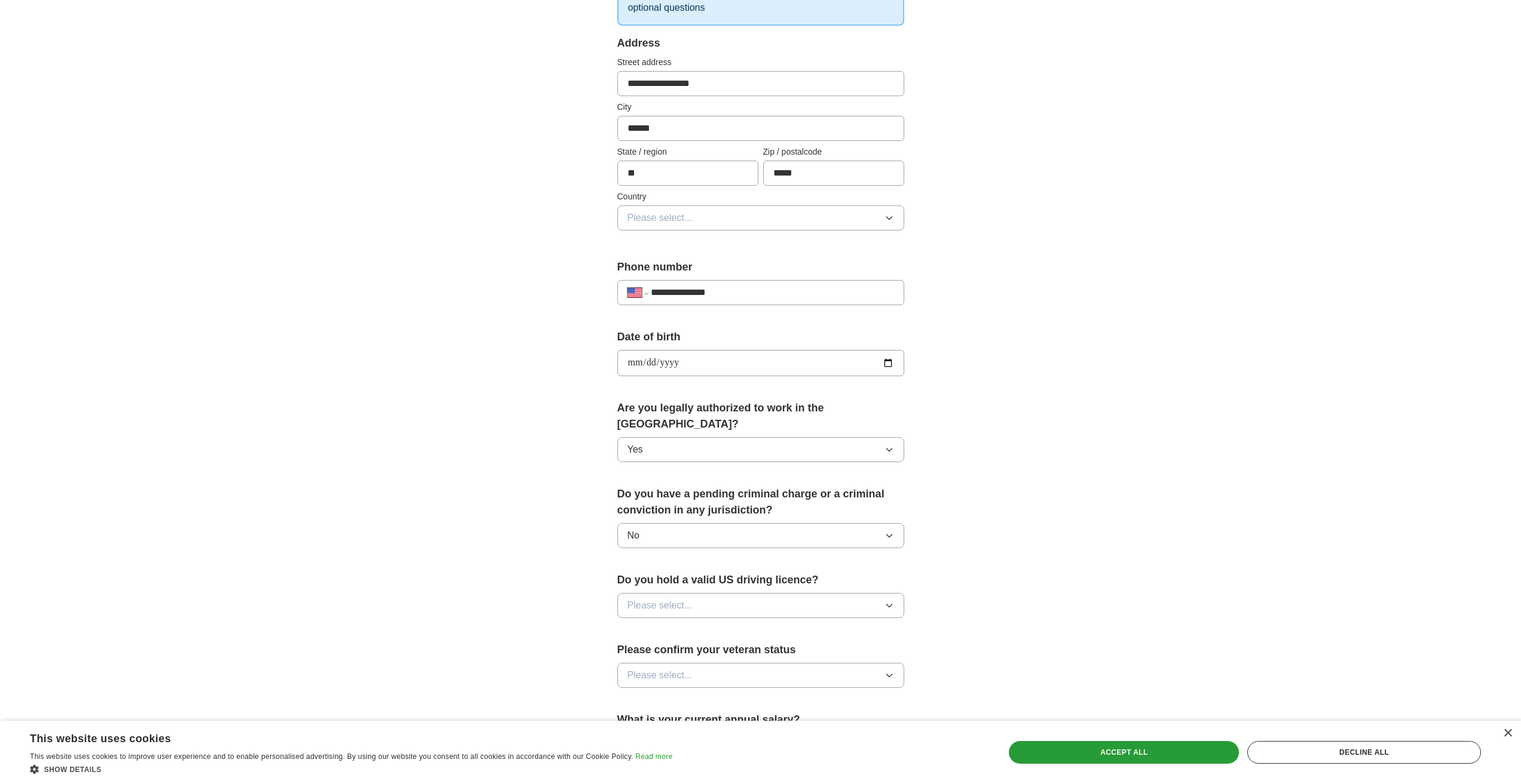
scroll to position [418, 0]
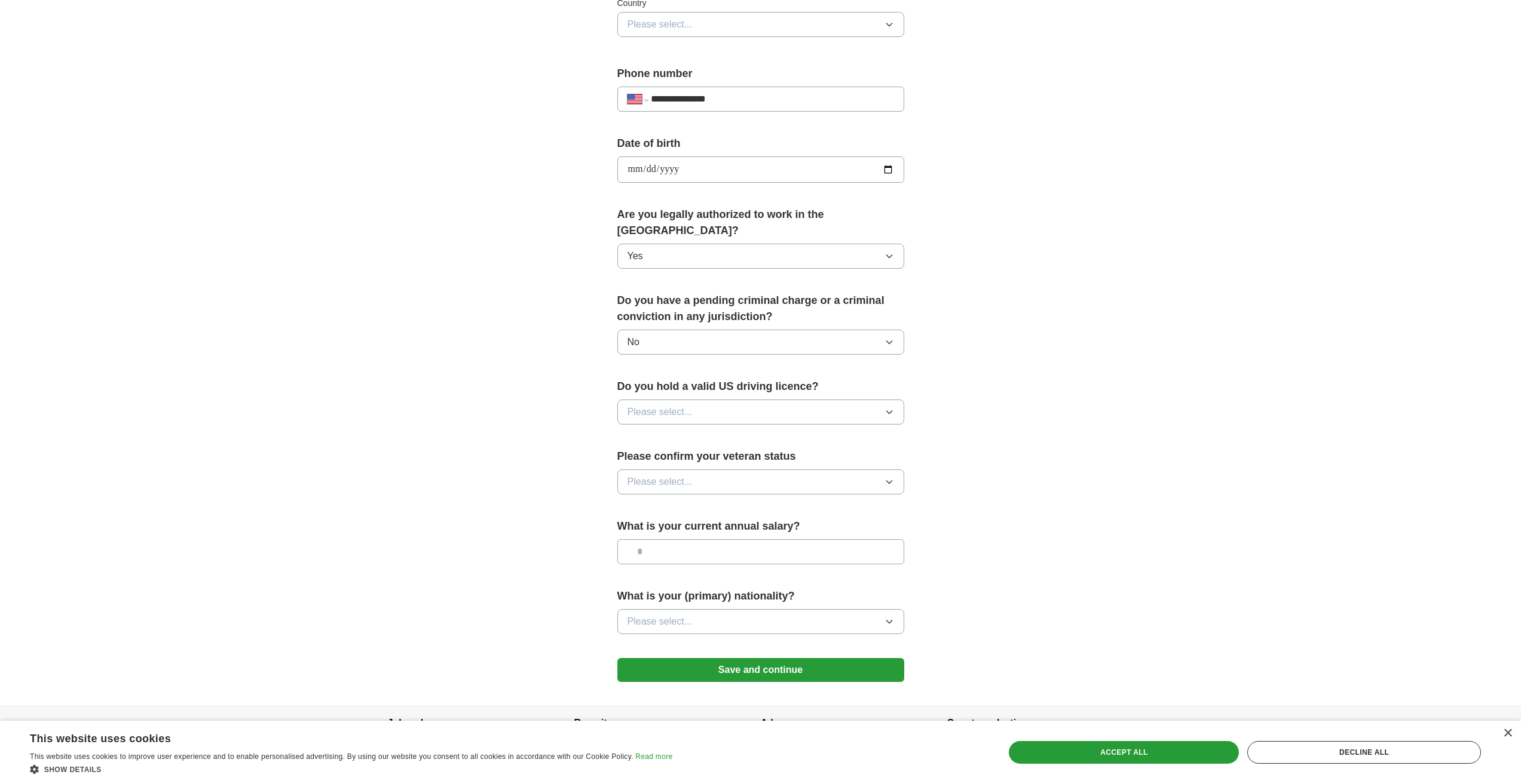
click at [734, 399] on button "Please select..." at bounding box center [760, 412] width 286 height 25
click at [684, 432] on div "Yes" at bounding box center [760, 440] width 267 height 14
click at [699, 469] on button "Please select..." at bounding box center [760, 482] width 286 height 25
click at [725, 502] on div "Not applicable" at bounding box center [760, 510] width 267 height 14
click at [724, 539] on input "text" at bounding box center [760, 552] width 286 height 25
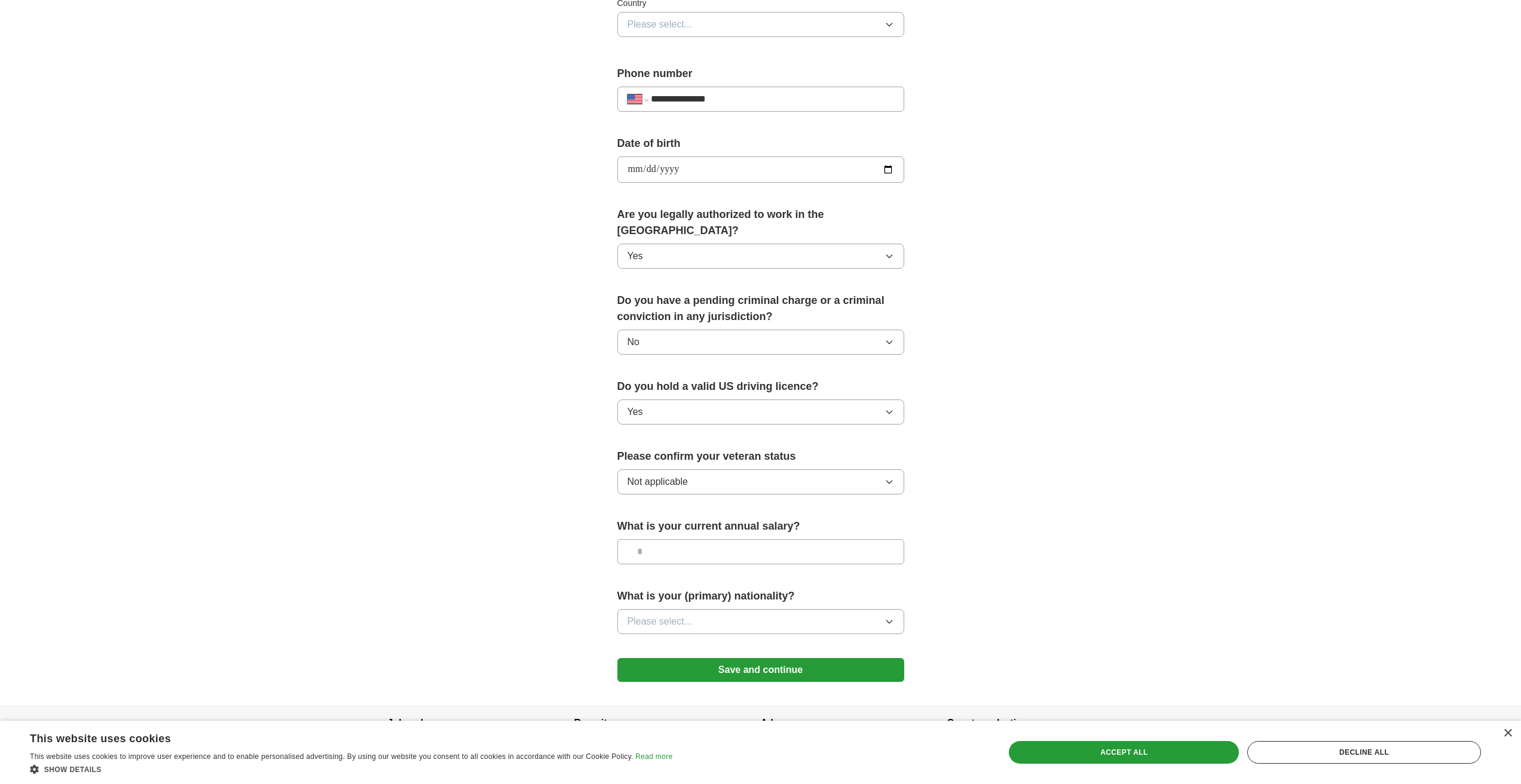
click at [778, 609] on button "Please select..." at bounding box center [760, 622] width 286 height 25
click at [751, 642] on div "American" at bounding box center [760, 649] width 267 height 14
click at [1035, 572] on div "**********" at bounding box center [761, 162] width 765 height 1088
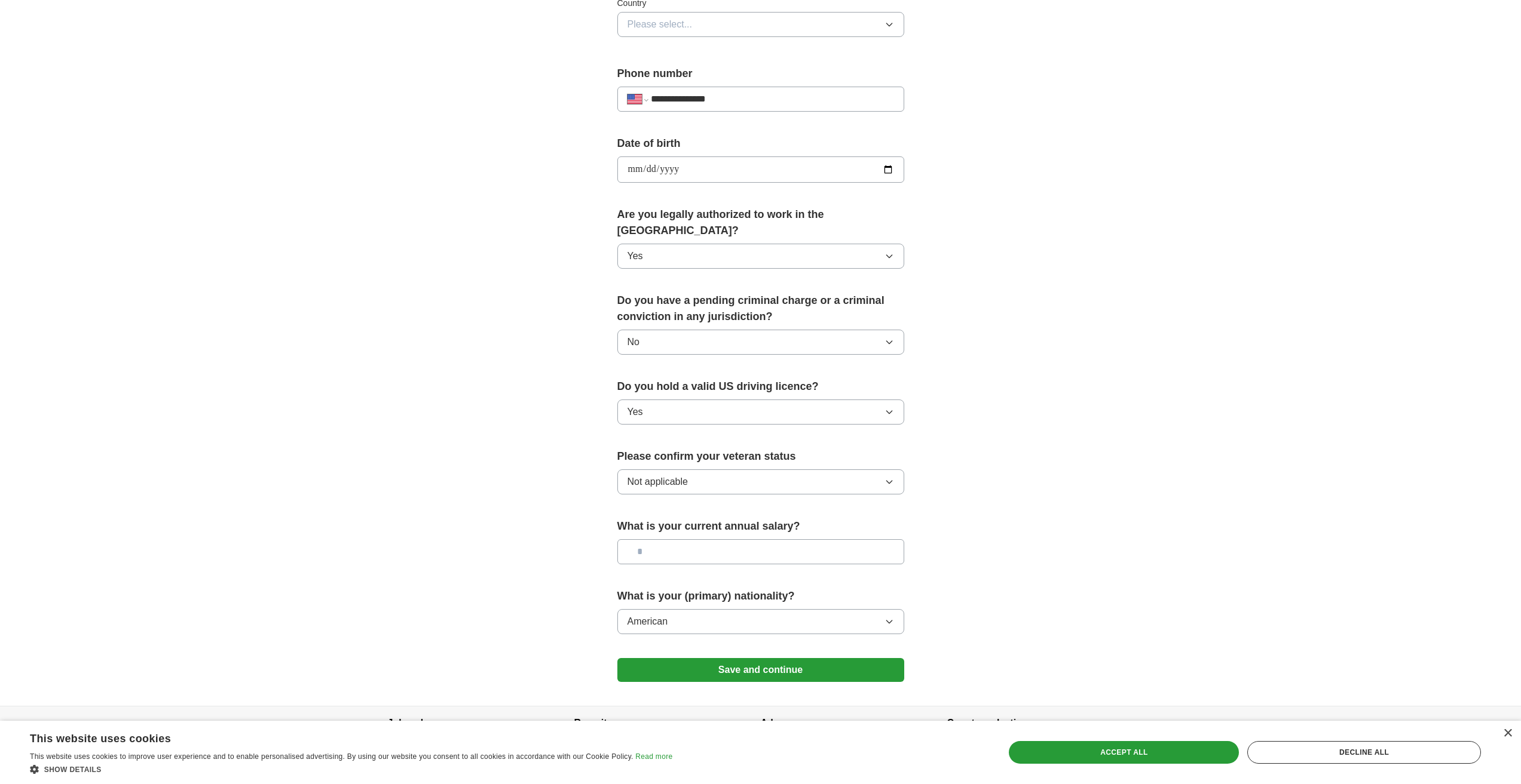
click at [791, 658] on button "Save and continue" at bounding box center [760, 670] width 286 height 24
